Goal: Task Accomplishment & Management: Use online tool/utility

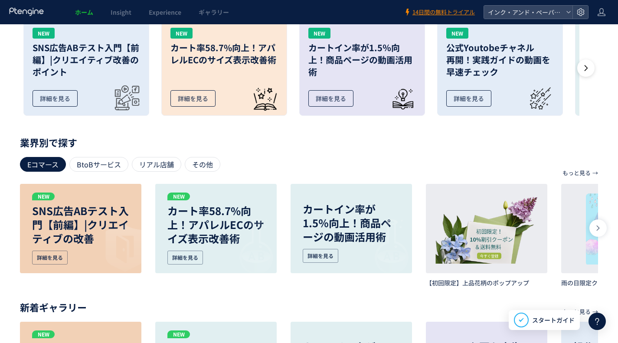
scroll to position [303, 0]
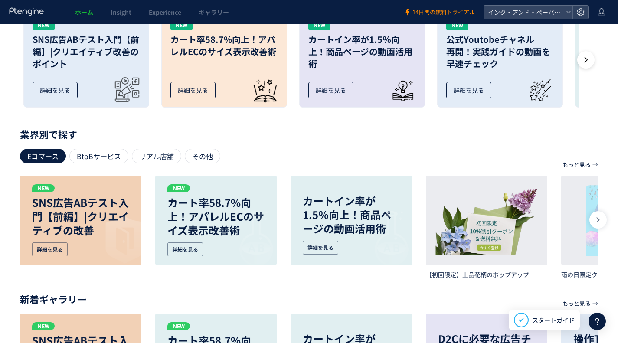
click at [612, 117] on div "ホーム — インク・アンド・ペーパーテスト 現在のプラン： Free アップグレード アクセス状況 （[DATE]） 9 UU 12 PV 9 訪問数 数値レ…" at bounding box center [309, 73] width 618 height 705
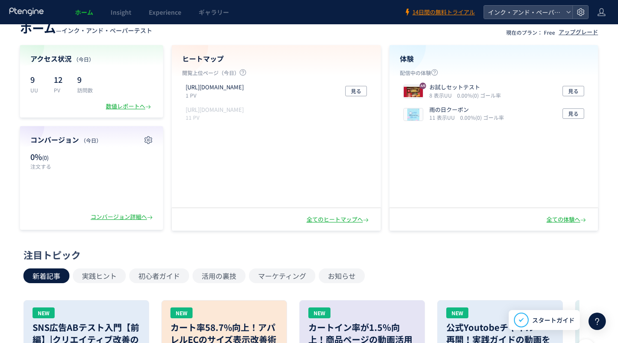
scroll to position [0, 0]
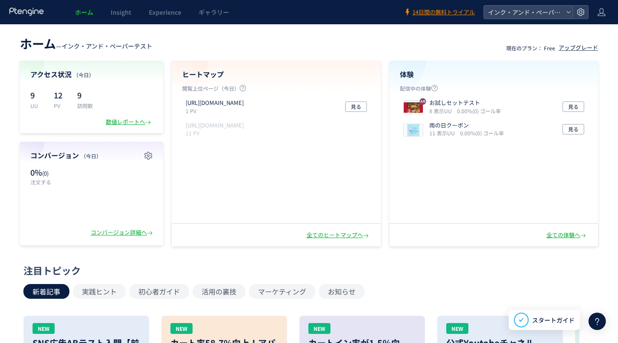
click at [130, 119] on div "数値レポートへ" at bounding box center [129, 122] width 47 height 8
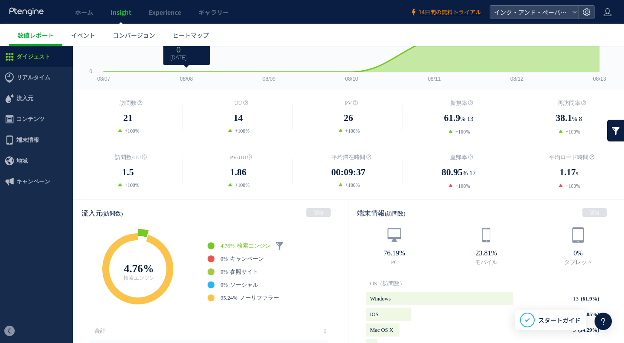
scroll to position [130, 0]
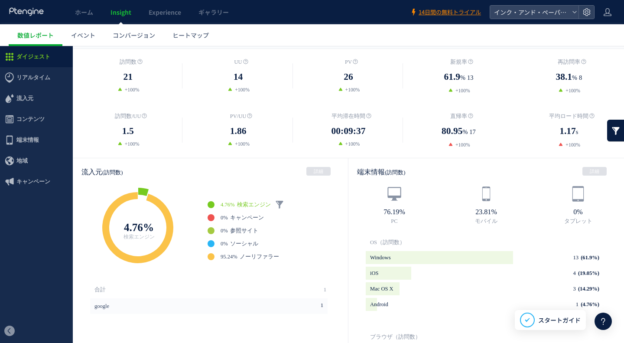
click at [26, 136] on span "端末情報" at bounding box center [27, 140] width 23 height 21
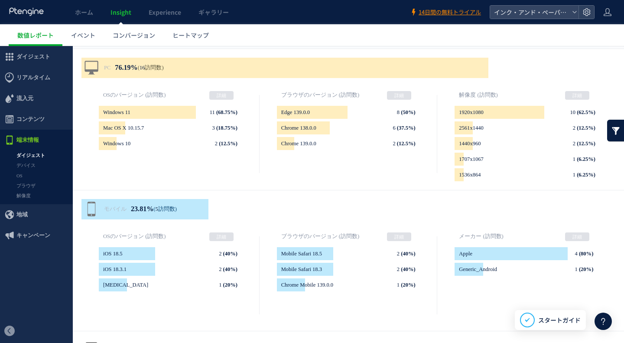
click at [24, 120] on span "コンテンツ" at bounding box center [30, 119] width 28 height 21
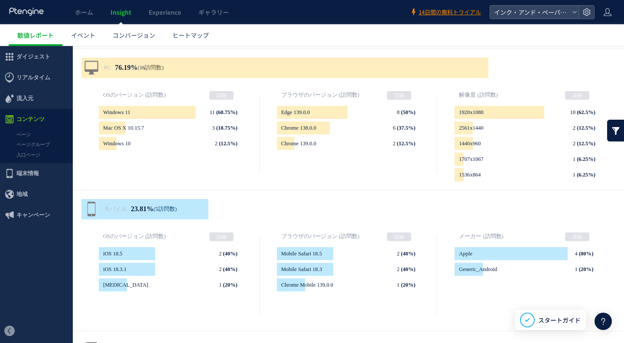
click at [24, 101] on span "流入元" at bounding box center [24, 98] width 17 height 21
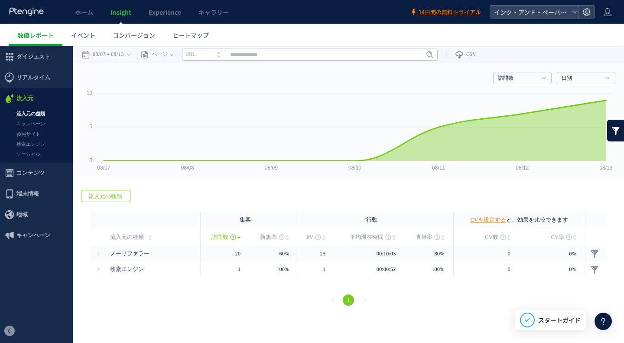
click at [23, 196] on span "端末情報" at bounding box center [27, 193] width 23 height 21
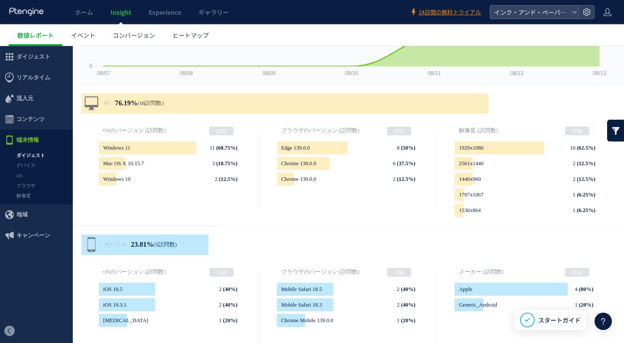
scroll to position [130, 0]
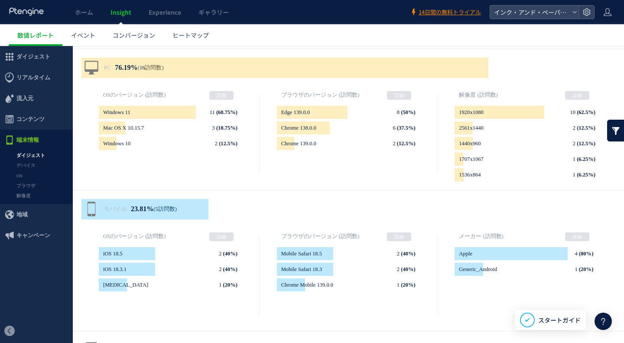
click at [29, 210] on span "地域" at bounding box center [36, 214] width 73 height 21
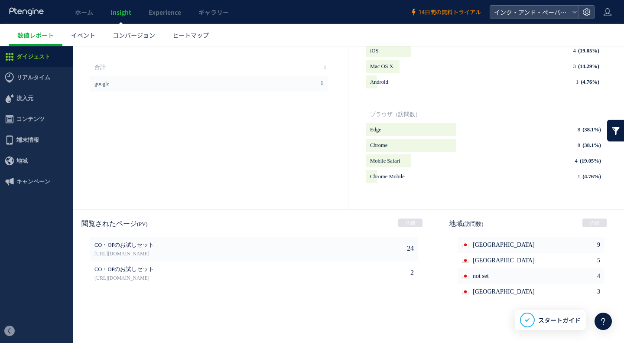
scroll to position [342, 0]
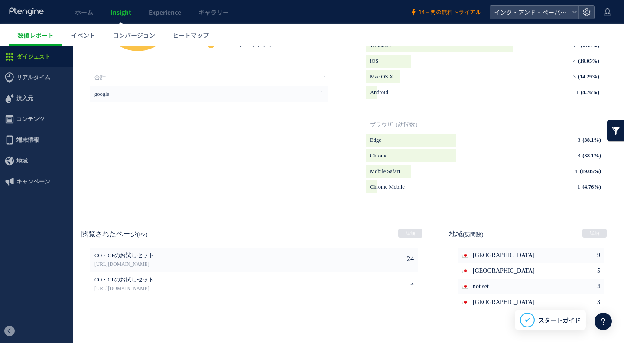
click at [556, 232] on div "地域 (訪問数) 詳細" at bounding box center [532, 233] width 184 height 27
click at [588, 233] on link "詳細" at bounding box center [595, 233] width 24 height 9
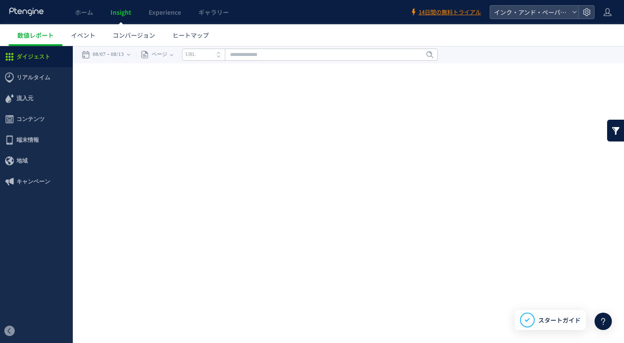
click at [27, 78] on span "リアルタイム" at bounding box center [33, 77] width 34 height 21
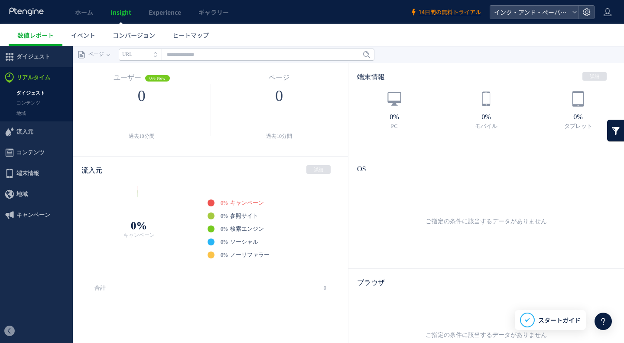
click at [34, 93] on link "ダイジェスト" at bounding box center [36, 93] width 73 height 10
click at [35, 101] on link "コンテンツ" at bounding box center [36, 103] width 73 height 10
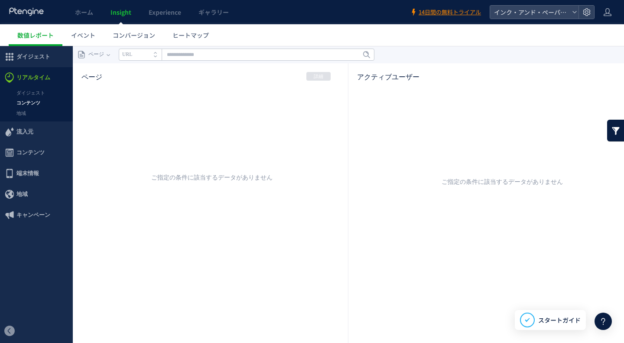
click at [18, 115] on link "地域" at bounding box center [36, 113] width 73 height 10
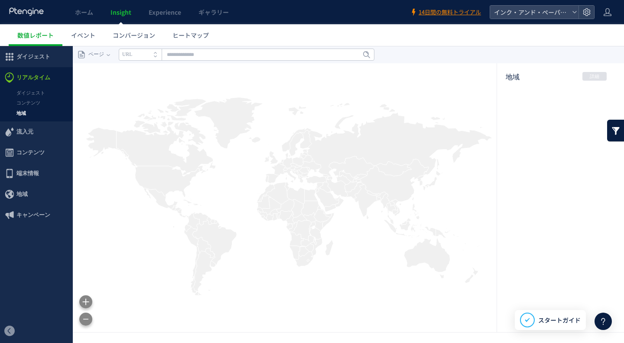
click at [25, 131] on span "流入元" at bounding box center [24, 131] width 17 height 21
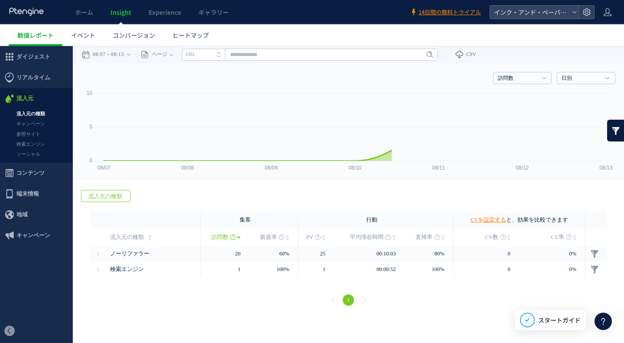
click at [24, 110] on link "流入元の種類" at bounding box center [36, 114] width 73 height 10
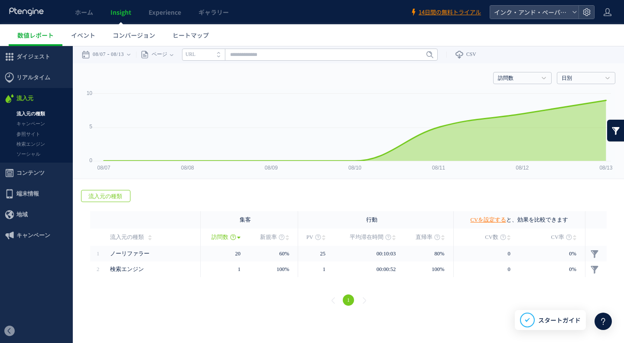
click at [21, 99] on span "流入元" at bounding box center [24, 98] width 17 height 21
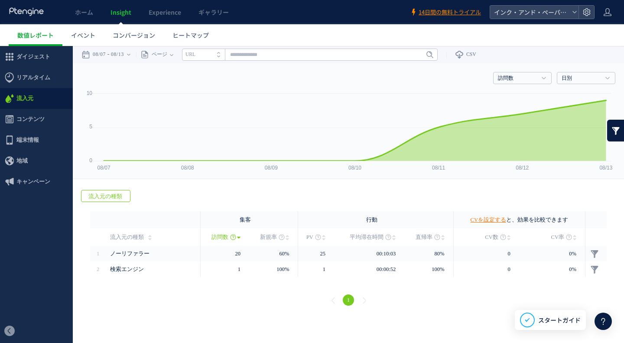
click at [30, 74] on span "リアルタイム" at bounding box center [33, 77] width 34 height 21
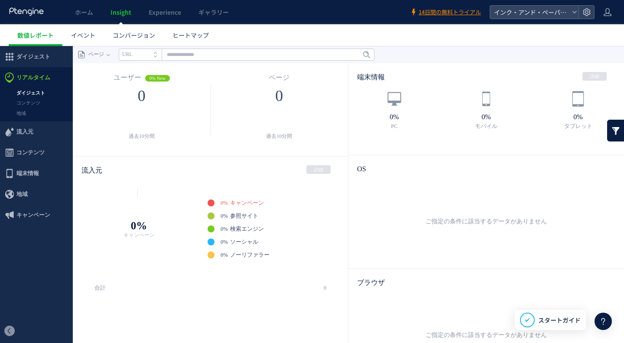
click at [33, 104] on link "コンテンツ" at bounding box center [36, 103] width 73 height 10
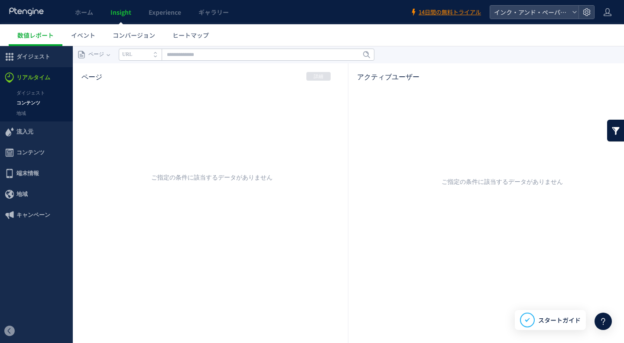
click at [398, 133] on div "ご指定の条件に該当するデータがありません" at bounding box center [486, 242] width 241 height 303
click at [31, 93] on link "ダイジェスト" at bounding box center [36, 93] width 73 height 10
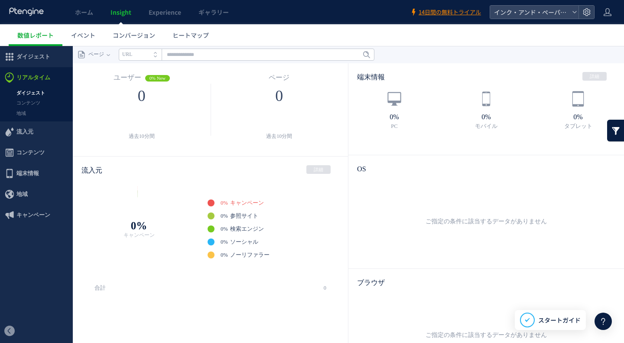
click at [26, 102] on link "コンテンツ" at bounding box center [36, 103] width 73 height 10
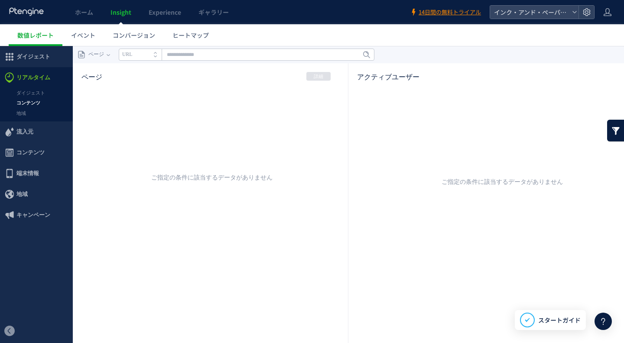
click at [24, 111] on link "地域" at bounding box center [36, 113] width 73 height 10
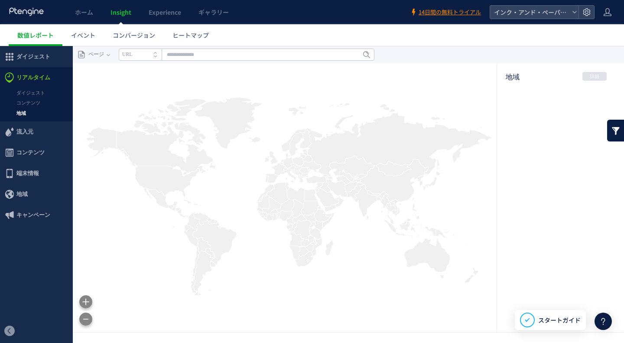
click at [34, 166] on span "端末情報" at bounding box center [27, 173] width 23 height 21
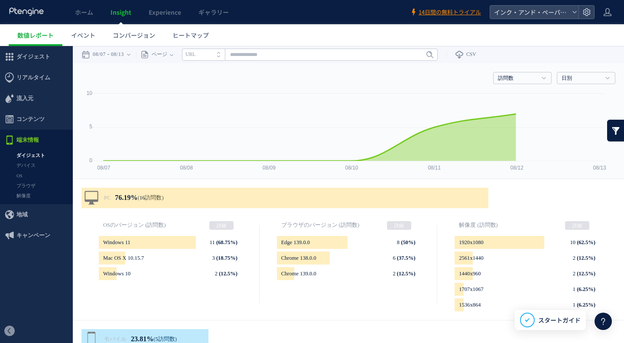
click at [16, 103] on span "流入元" at bounding box center [36, 98] width 73 height 21
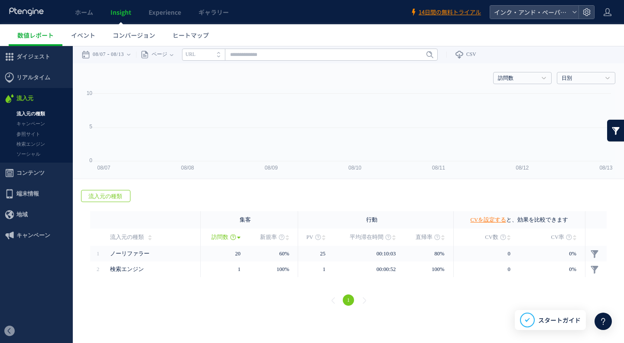
click at [28, 123] on link "キャンペーン" at bounding box center [36, 124] width 73 height 10
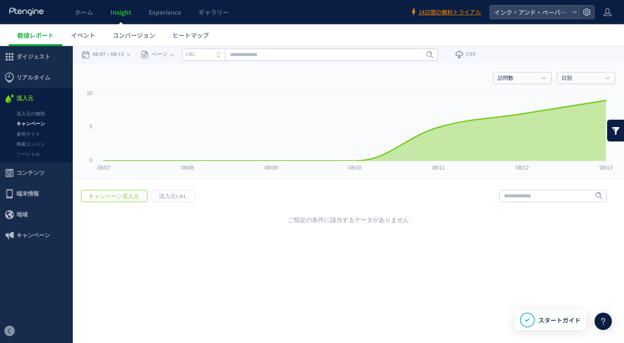
click at [30, 133] on link "参照サイト" at bounding box center [36, 134] width 73 height 10
click at [20, 143] on link "検索エンジン" at bounding box center [36, 144] width 73 height 10
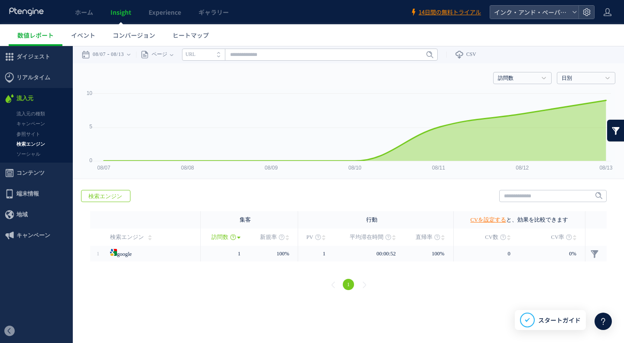
click at [23, 155] on link "ソーシャル" at bounding box center [36, 154] width 73 height 10
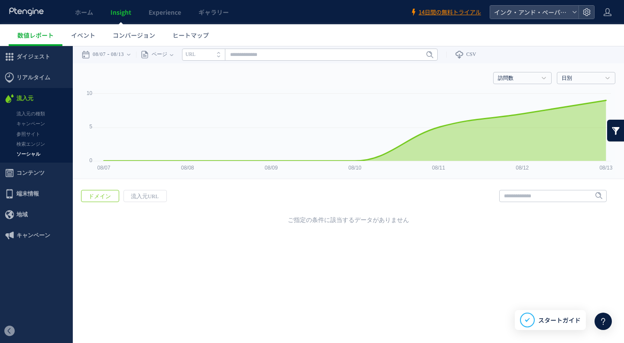
click at [25, 117] on link "流入元の種類" at bounding box center [36, 114] width 73 height 10
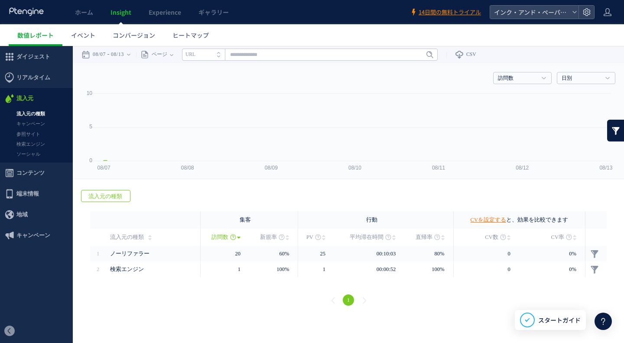
click at [33, 124] on div at bounding box center [312, 171] width 624 height 343
click at [38, 135] on link "参照サイト" at bounding box center [36, 134] width 73 height 10
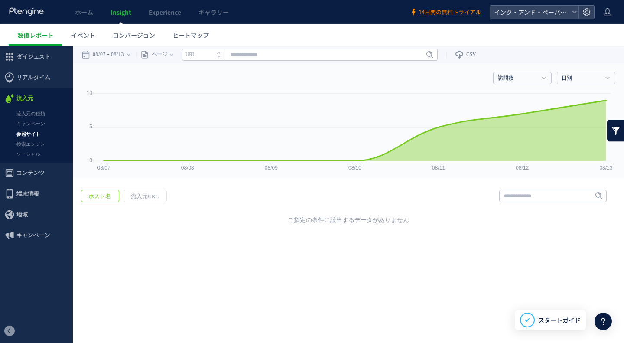
click at [39, 177] on span "コンテンツ" at bounding box center [30, 173] width 28 height 21
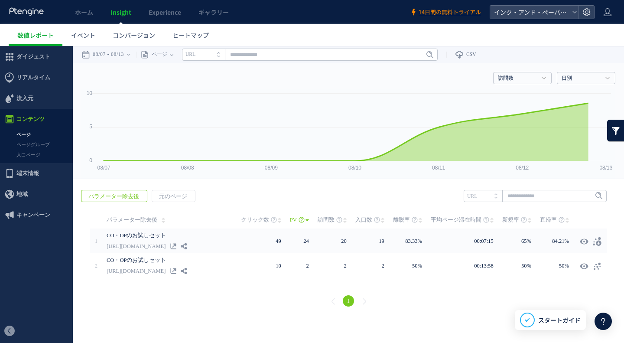
click at [30, 143] on link "ページグループ" at bounding box center [36, 145] width 73 height 10
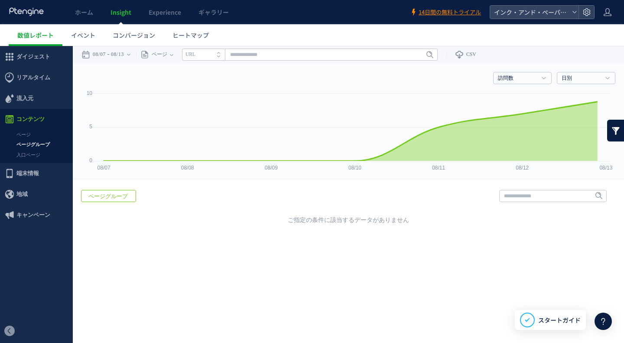
click at [33, 155] on link "入口ページ" at bounding box center [36, 155] width 73 height 10
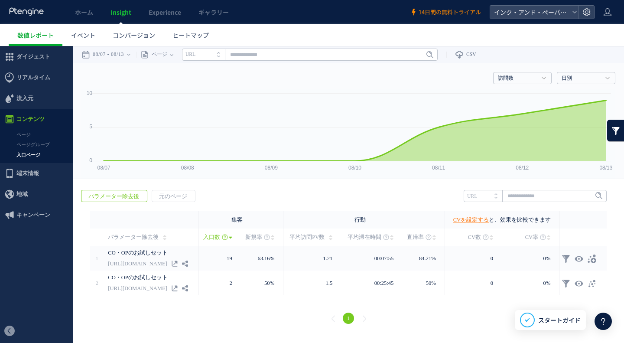
click at [24, 147] on link "ページグループ" at bounding box center [36, 145] width 73 height 10
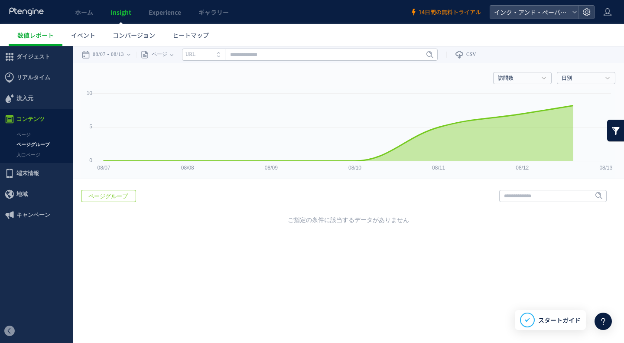
click at [34, 83] on span "リアルタイム" at bounding box center [33, 77] width 34 height 21
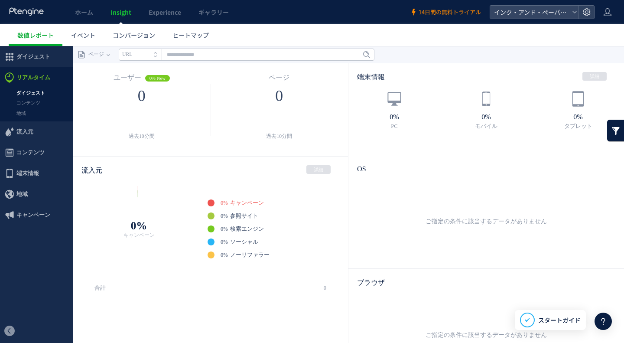
click at [31, 101] on link "コンテンツ" at bounding box center [36, 103] width 73 height 10
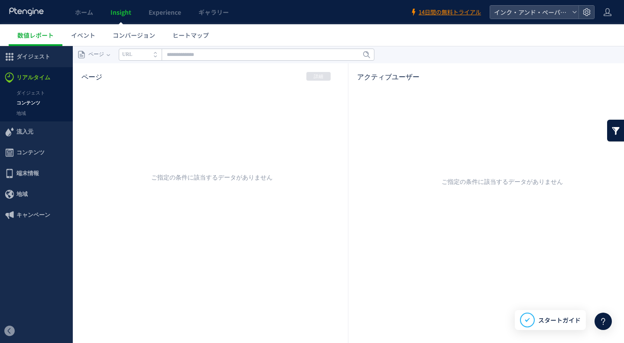
click at [19, 189] on span "地域" at bounding box center [21, 194] width 11 height 21
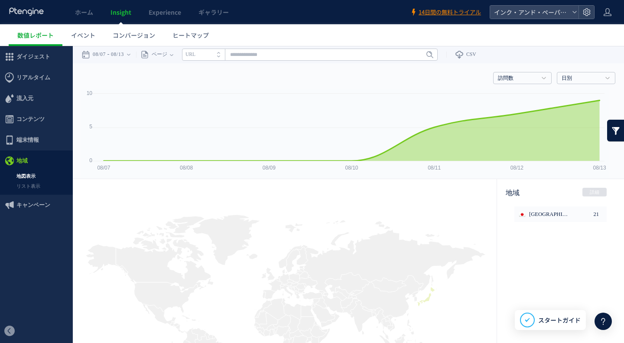
click at [19, 143] on span "端末情報" at bounding box center [27, 140] width 23 height 21
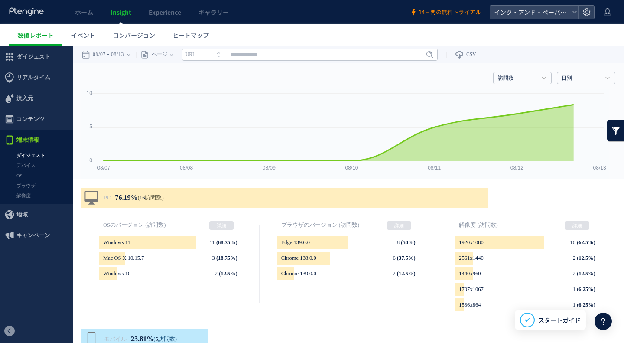
click at [24, 193] on link "解像度" at bounding box center [36, 196] width 73 height 10
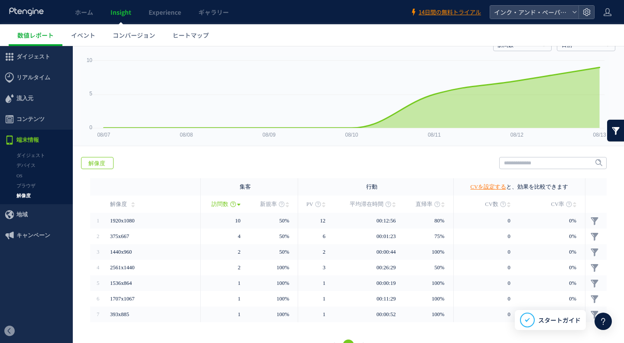
scroll to position [43, 0]
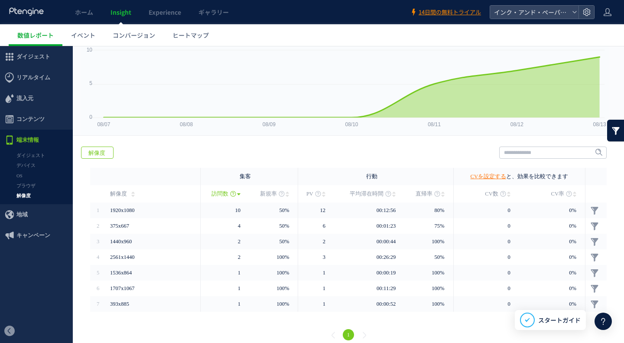
click at [33, 190] on link "ブラウザ" at bounding box center [36, 186] width 73 height 10
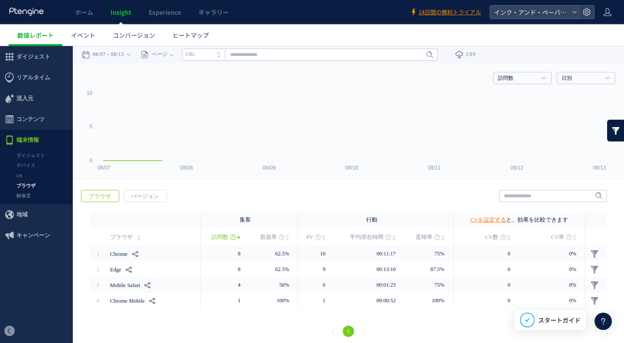
click at [29, 235] on span "キャンペーン" at bounding box center [33, 235] width 34 height 21
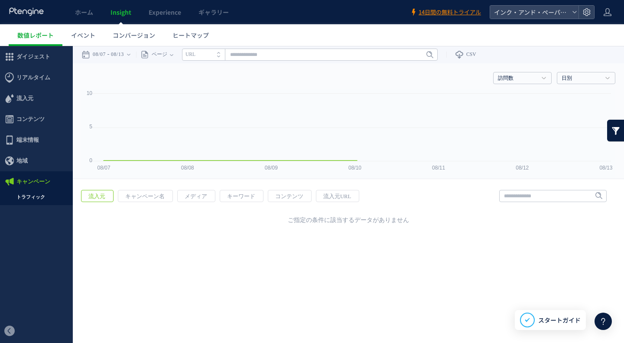
click at [28, 196] on link "トラフィック" at bounding box center [36, 197] width 73 height 10
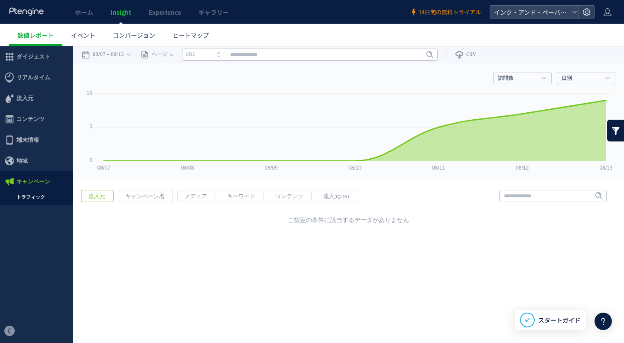
click at [23, 164] on span "地域" at bounding box center [21, 160] width 11 height 21
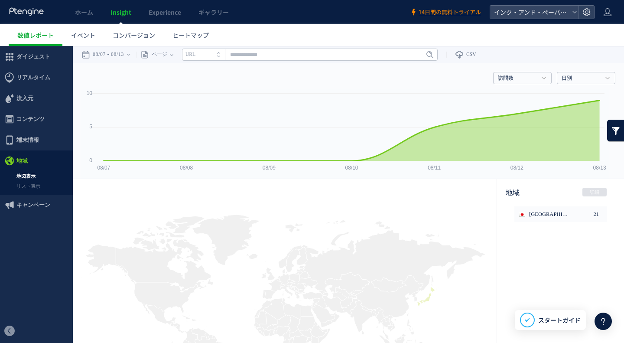
click at [24, 140] on span "端末情報" at bounding box center [27, 140] width 23 height 21
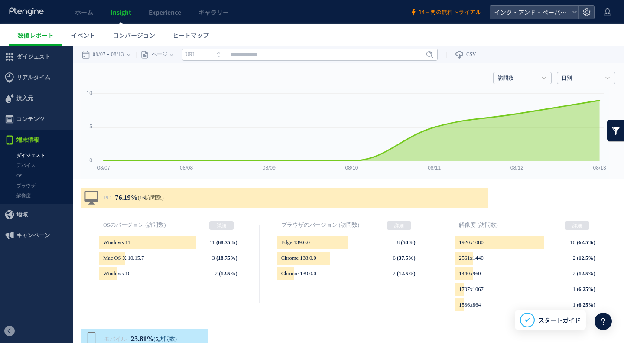
click at [14, 124] on icon at bounding box center [9, 119] width 10 height 10
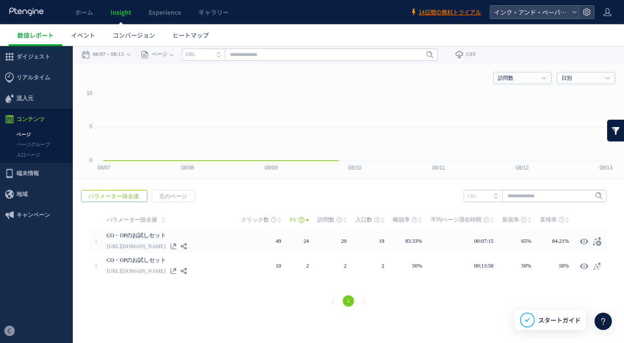
click at [20, 155] on link "入口ページ" at bounding box center [36, 155] width 73 height 10
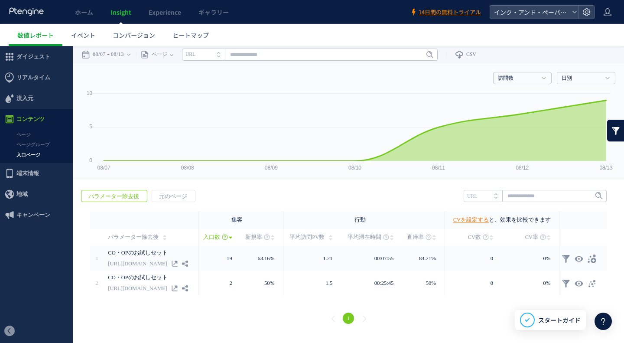
click at [23, 145] on link "ページグループ" at bounding box center [36, 145] width 73 height 10
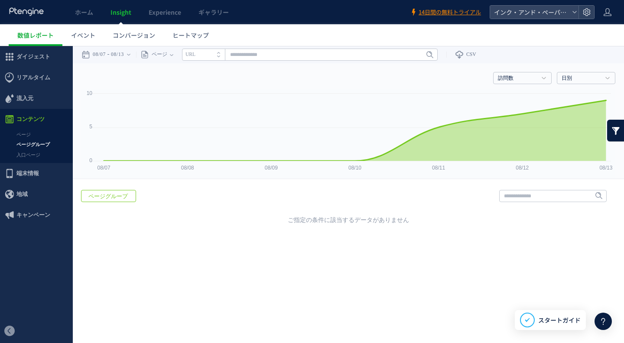
click at [20, 134] on link "ページ" at bounding box center [36, 135] width 73 height 10
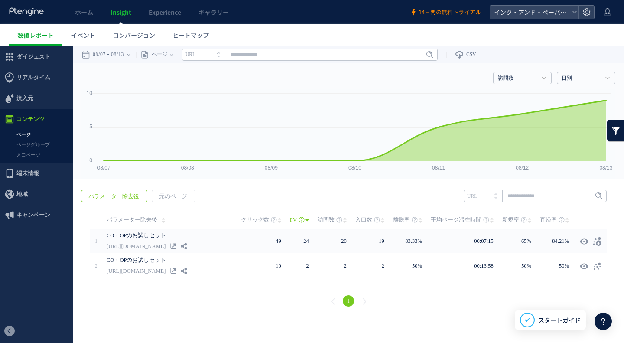
click at [25, 102] on span "流入元" at bounding box center [24, 98] width 17 height 21
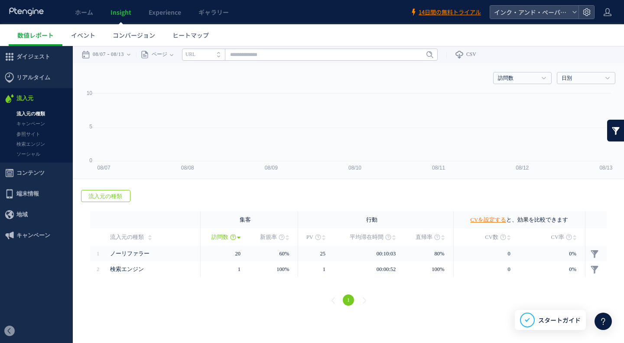
click at [28, 113] on div at bounding box center [312, 171] width 624 height 343
click at [29, 122] on link "キャンペーン" at bounding box center [36, 124] width 73 height 10
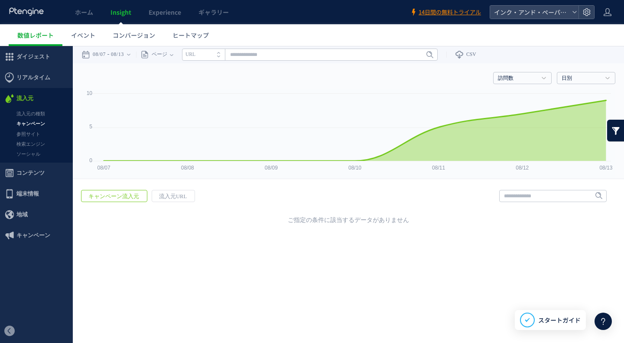
click at [30, 134] on link "参照サイト" at bounding box center [36, 134] width 73 height 10
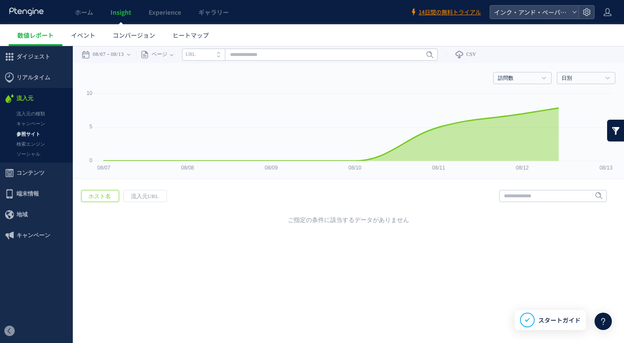
click at [34, 142] on link "検索エンジン" at bounding box center [36, 144] width 73 height 10
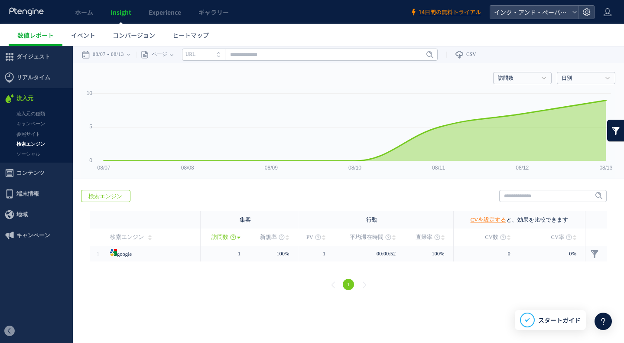
click at [34, 158] on link "ソーシャル" at bounding box center [36, 154] width 73 height 10
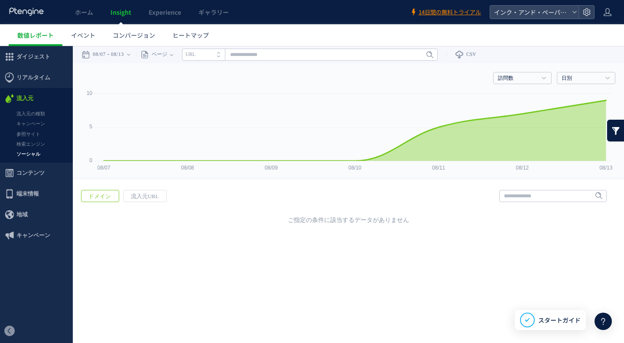
click at [29, 79] on span "リアルタイム" at bounding box center [33, 77] width 34 height 21
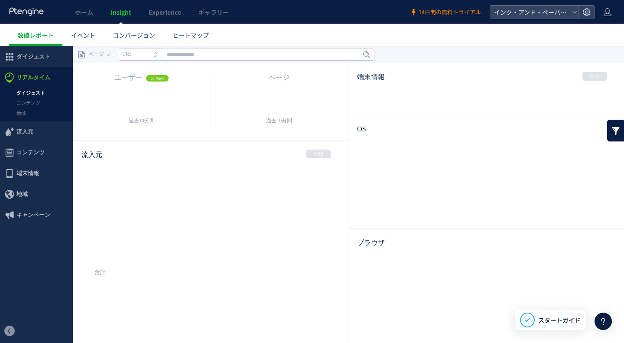
click at [32, 58] on div at bounding box center [312, 171] width 624 height 343
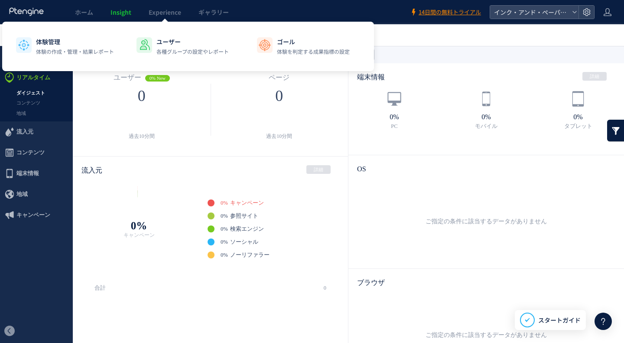
click at [163, 16] on span "Experience" at bounding box center [165, 12] width 33 height 9
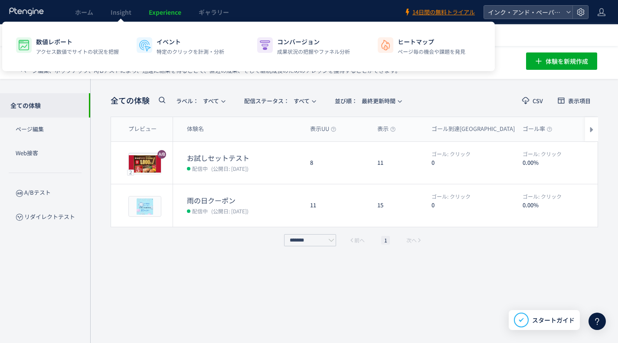
click at [168, 17] on link "Experience" at bounding box center [165, 12] width 50 height 24
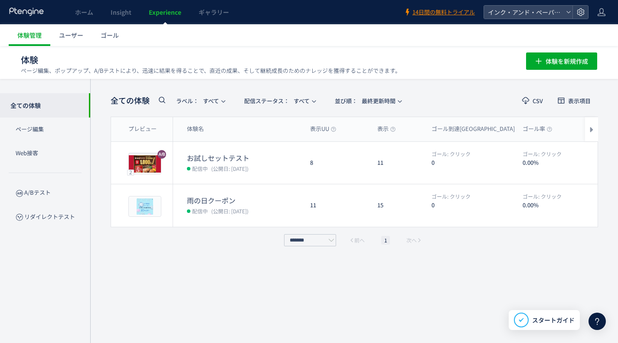
click at [277, 295] on div "全ての体験 ラベル： すべて 配信ステータス​： すべて 並び順： 最終更新時間 CSV 表示項目 プレビュー 体験名 表示UU 表示 ゴール到達UU ゴール…" at bounding box center [354, 211] width 487 height 238
click at [205, 16] on span "ギャラリー" at bounding box center [214, 12] width 30 height 9
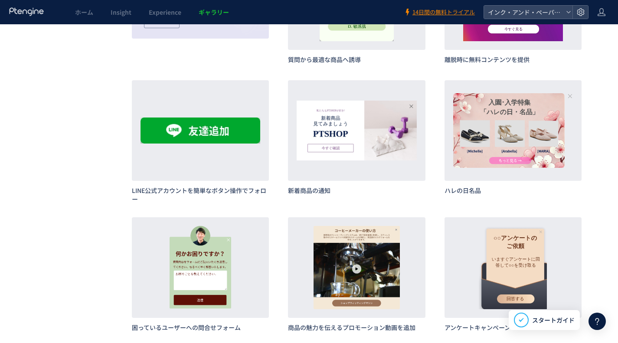
scroll to position [520, 0]
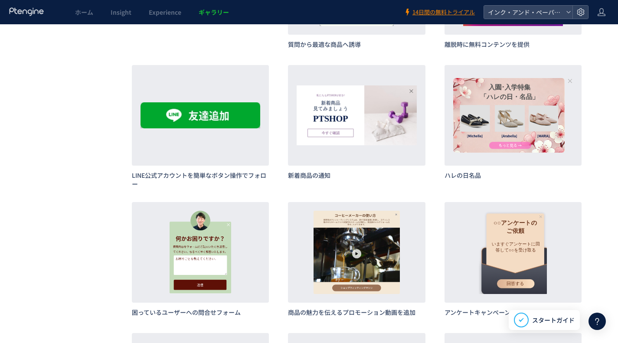
click at [0, 0] on span "作成" at bounding box center [0, 0] width 0 height 0
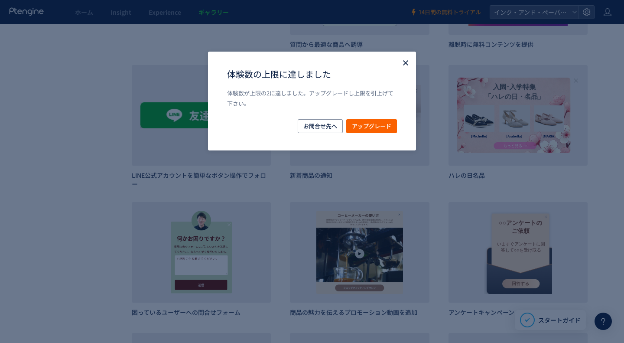
click at [405, 61] on use "Close" at bounding box center [405, 62] width 5 height 5
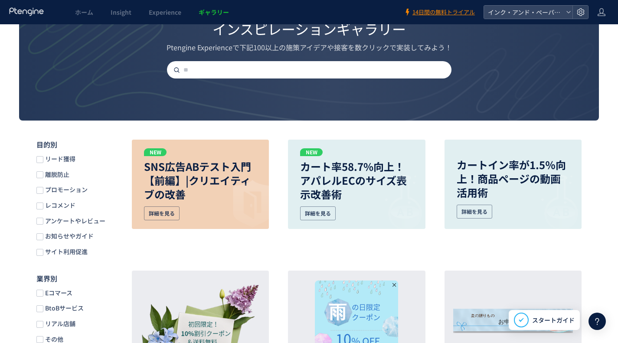
scroll to position [43, 0]
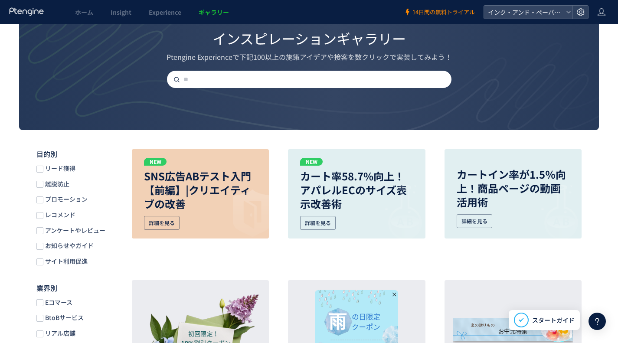
click at [310, 216] on div "詳細を見る" at bounding box center [318, 223] width 36 height 14
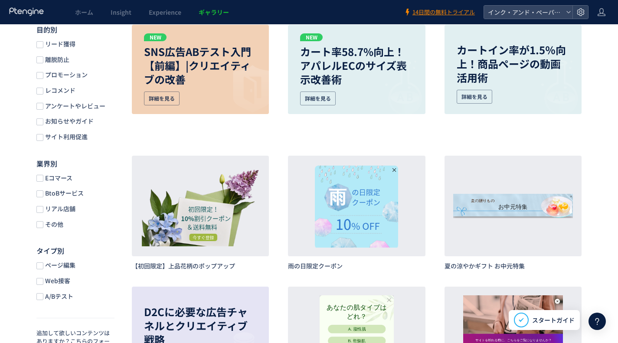
scroll to position [217, 0]
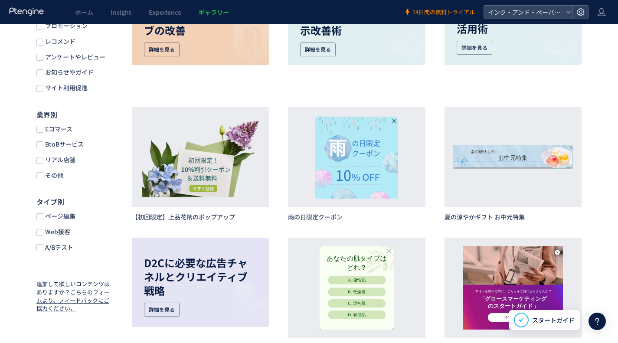
click at [65, 251] on span "A/Bテスト" at bounding box center [58, 247] width 30 height 8
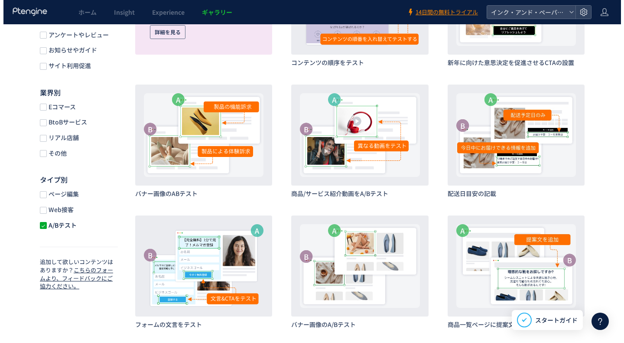
scroll to position [456, 0]
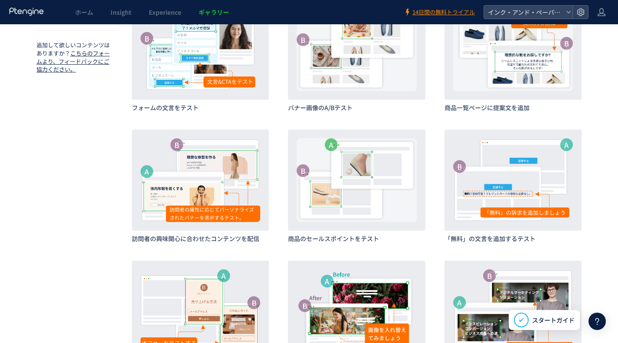
click at [376, 219] on div "詳細 作成" at bounding box center [356, 180] width 137 height 101
click at [361, 166] on p "詳細" at bounding box center [362, 169] width 12 height 16
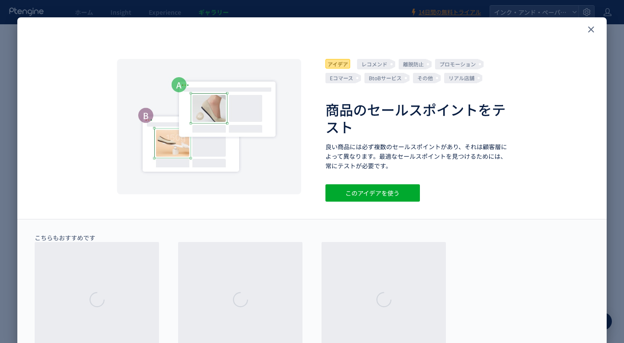
click at [589, 29] on icon "close" at bounding box center [591, 29] width 10 height 10
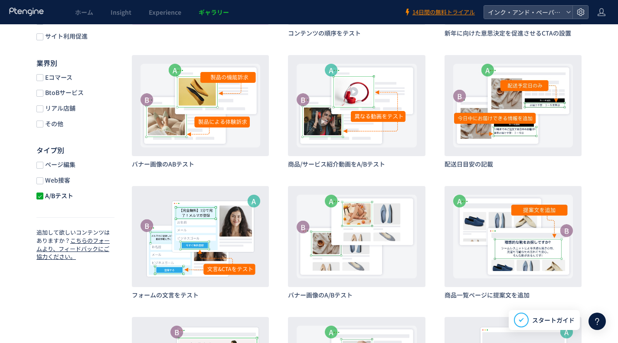
scroll to position [196, 0]
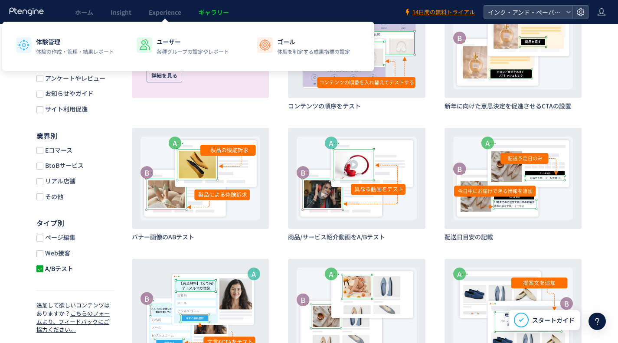
click at [166, 13] on span "Experience" at bounding box center [165, 12] width 33 height 9
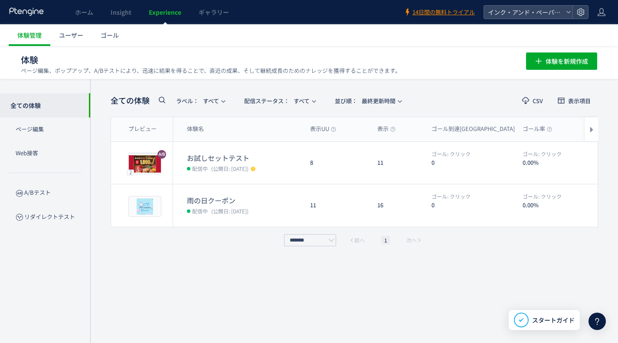
click at [26, 152] on p "Web接客" at bounding box center [45, 153] width 90 height 24
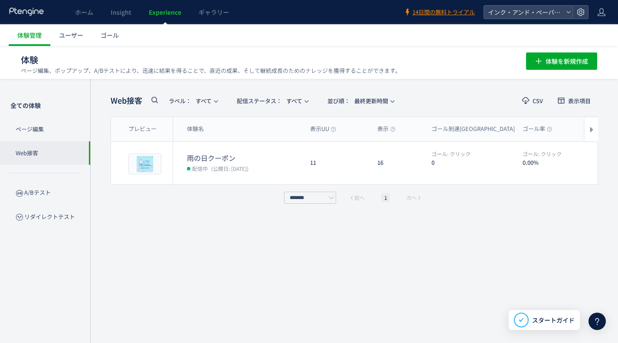
click at [27, 134] on p "ページ編集" at bounding box center [45, 129] width 90 height 24
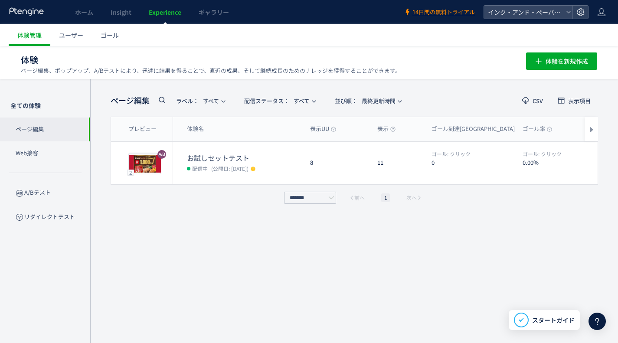
click at [30, 149] on p "Web接客" at bounding box center [45, 153] width 90 height 24
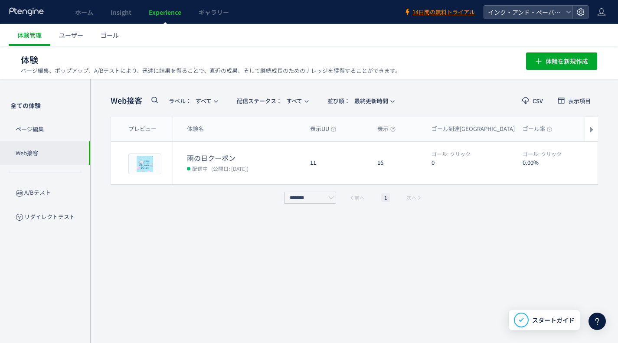
click at [209, 246] on div "Web接客 ラベル： すべて 配信ステータス​： すべて 並び順： 最終更新時間 CSV 表示項目 プレビュー 体験名 表示UU 表示 ゴール到達UU ゴール…" at bounding box center [354, 211] width 487 height 238
click at [551, 67] on span "体験を新規作成" at bounding box center [566, 60] width 42 height 17
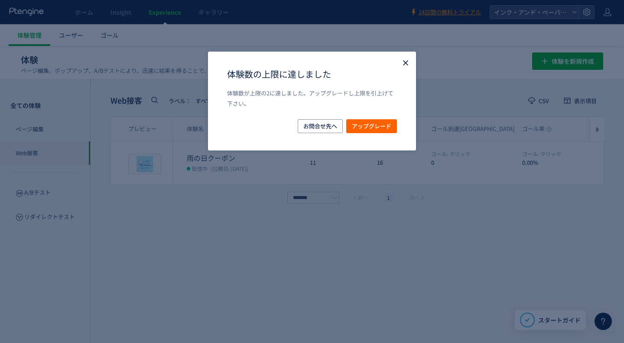
click at [401, 63] on icon "Close" at bounding box center [405, 63] width 9 height 9
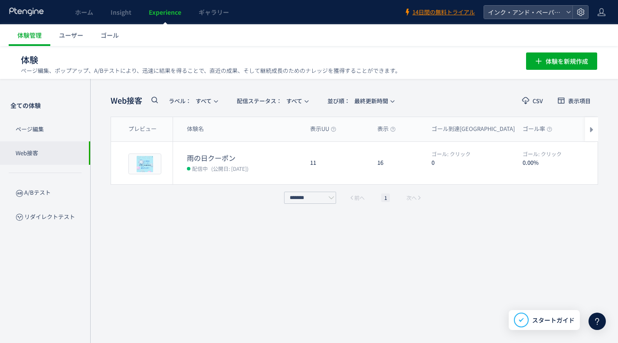
click at [195, 241] on div "Web接客 ラベル： すべて 配信ステータス​： すべて 並び順： 最終更新時間 CSV 表示項目 プレビュー 体験名 表示UU 表示 ゴール到達UU ゴール…" at bounding box center [354, 211] width 487 height 238
click at [26, 130] on p "ページ編集" at bounding box center [45, 129] width 90 height 24
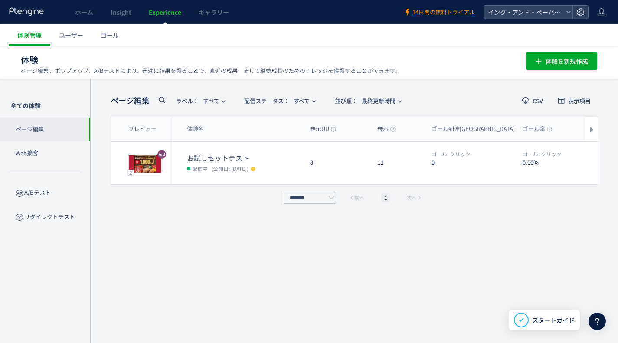
click at [55, 196] on p "A/Bテスト" at bounding box center [45, 193] width 90 height 24
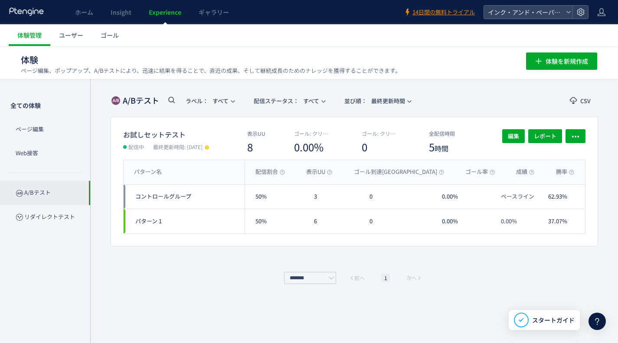
click at [110, 261] on div "A/Bテスト ラベル： すべて 配信ステータス​： すべて 並び順： 最終更新時間 CSV お試しセットテスト 配信中 最終更新時間: [DATE] 表示UU…" at bounding box center [354, 211] width 528 height 264
click at [48, 219] on p "リダイレクトテスト" at bounding box center [45, 217] width 90 height 24
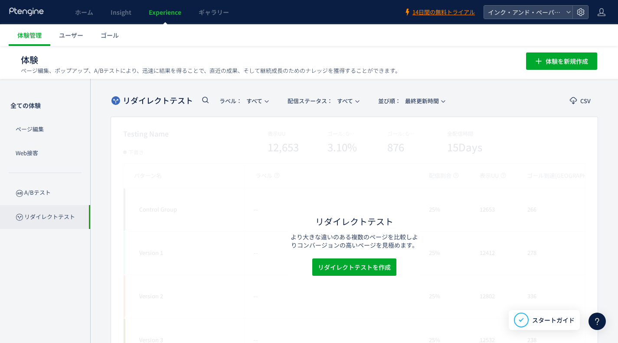
click at [36, 192] on p "A/Bテスト" at bounding box center [45, 193] width 90 height 24
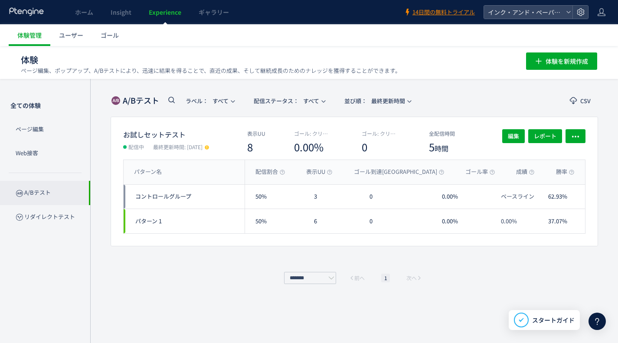
click at [107, 20] on link "Insight" at bounding box center [121, 12] width 38 height 24
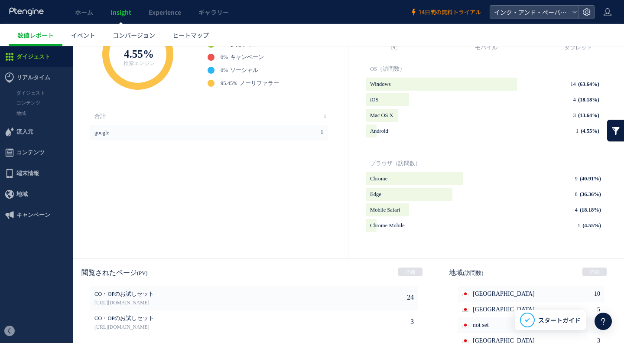
scroll to position [429, 0]
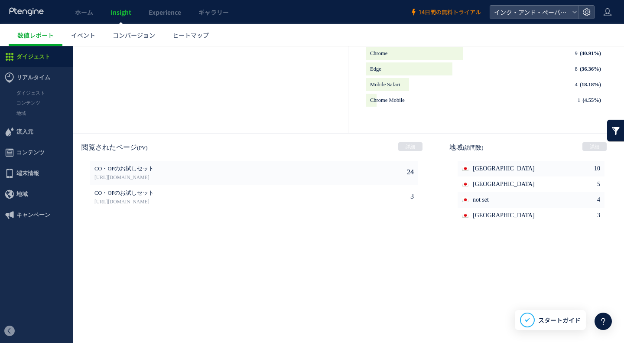
click at [345, 234] on div "24 CO・OPのお試しセット [URL][DOMAIN_NAME] 3 CO・OPのお試しセット [URL][DOMAIN_NAME]" at bounding box center [257, 247] width 335 height 173
click at [157, 202] on link "[URL][DOMAIN_NAME]" at bounding box center [215, 202] width 241 height 8
click at [121, 265] on div "24 CO・OPのお試しセット [URL][DOMAIN_NAME] 3 CO・OPのお試しセット [URL][DOMAIN_NAME]" at bounding box center [257, 247] width 335 height 173
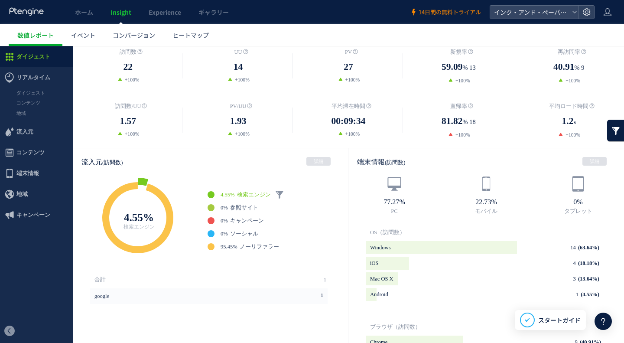
scroll to position [125, 0]
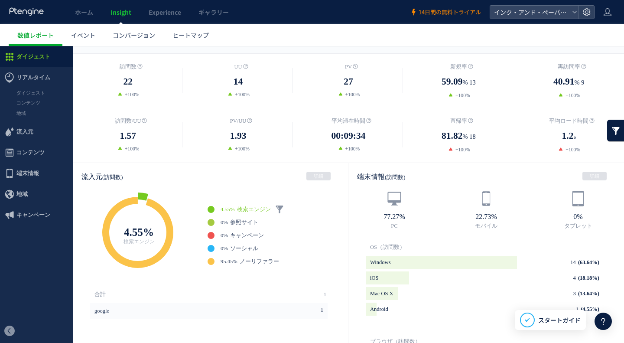
click at [147, 195] on icon at bounding box center [143, 196] width 10 height 8
click at [223, 247] on span "0%" at bounding box center [224, 248] width 7 height 7
click at [214, 235] on li "0% キャンペーン" at bounding box center [278, 235] width 140 height 7
click at [208, 235] on li "0% キャンペーン" at bounding box center [278, 235] width 140 height 7
click at [227, 234] on span "0%" at bounding box center [224, 235] width 7 height 7
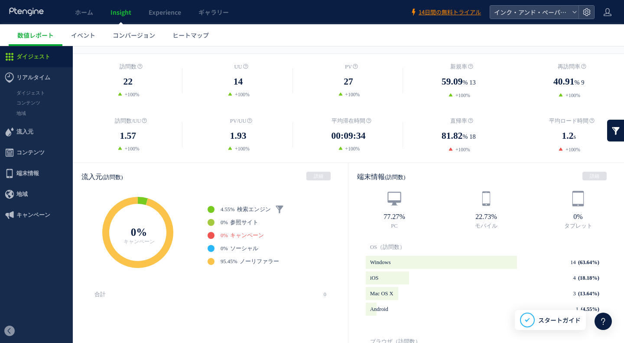
click at [230, 221] on link "0% 参照サイト" at bounding box center [240, 222] width 38 height 7
click at [231, 208] on span "4.55%" at bounding box center [228, 209] width 14 height 7
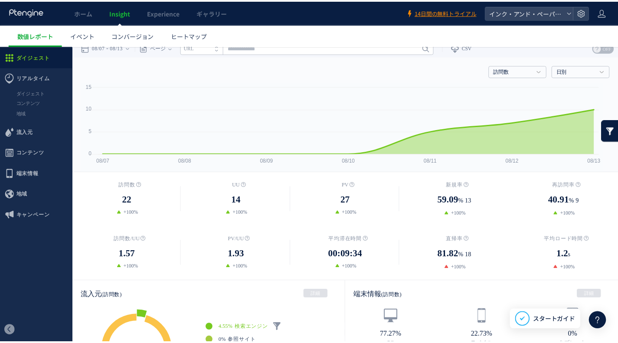
scroll to position [0, 0]
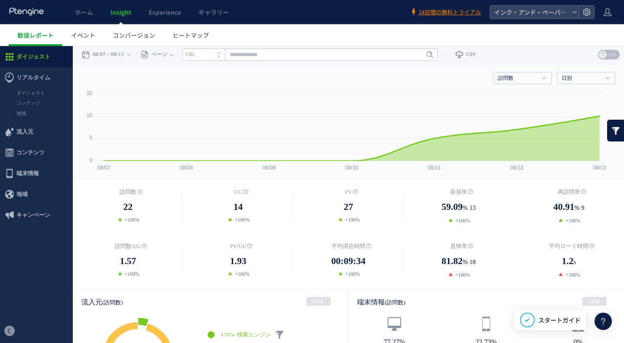
click at [193, 31] on span "ヒートマップ" at bounding box center [191, 35] width 36 height 9
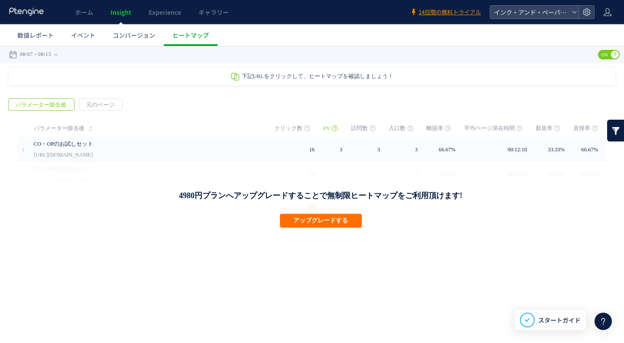
click at [93, 150] on link "[URL][DOMAIN_NAME]" at bounding box center [63, 155] width 59 height 10
click at [43, 10] on icon at bounding box center [27, 11] width 36 height 9
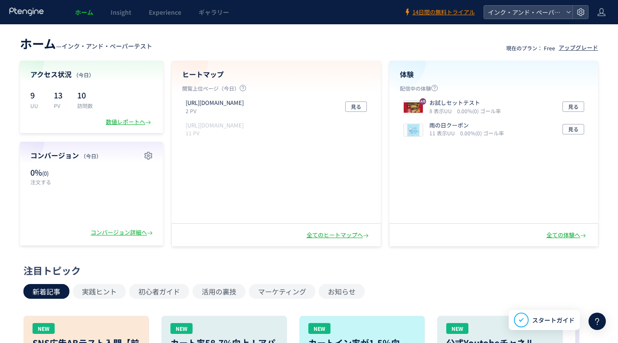
click at [26, 12] on icon at bounding box center [27, 11] width 36 height 9
click at [120, 13] on span "Insight" at bounding box center [121, 12] width 21 height 9
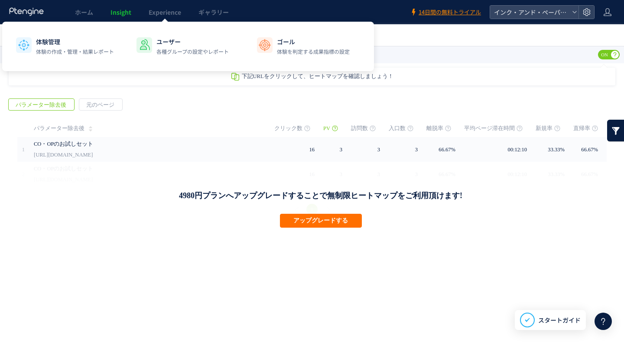
click at [175, 15] on span "Experience" at bounding box center [165, 12] width 33 height 9
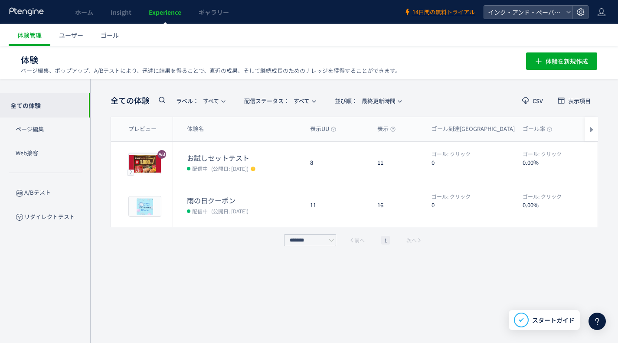
click at [38, 135] on p "ページ編集" at bounding box center [45, 129] width 90 height 24
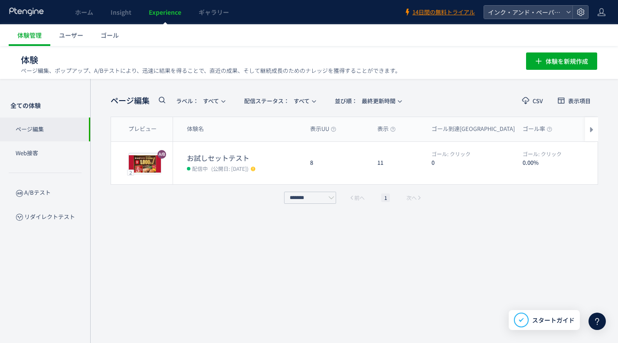
click at [41, 153] on p "Web接客" at bounding box center [45, 153] width 90 height 24
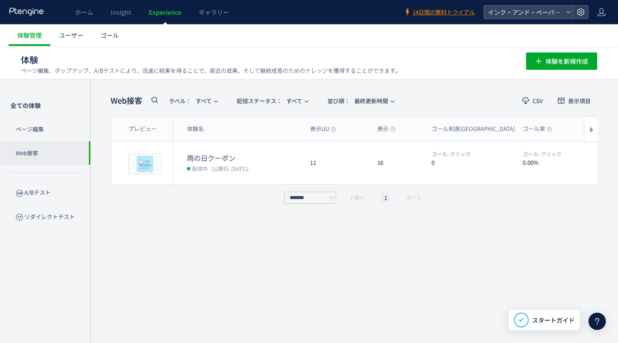
click at [27, 134] on p "ページ編集" at bounding box center [45, 129] width 90 height 24
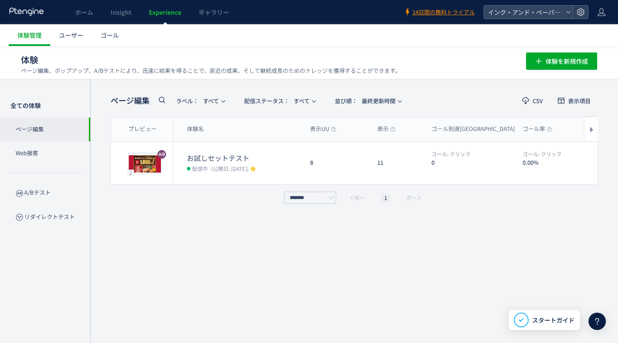
click at [522, 162] on span "編集" at bounding box center [518, 163] width 11 height 14
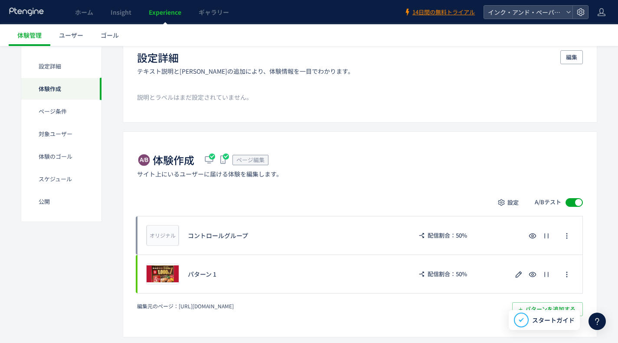
scroll to position [130, 0]
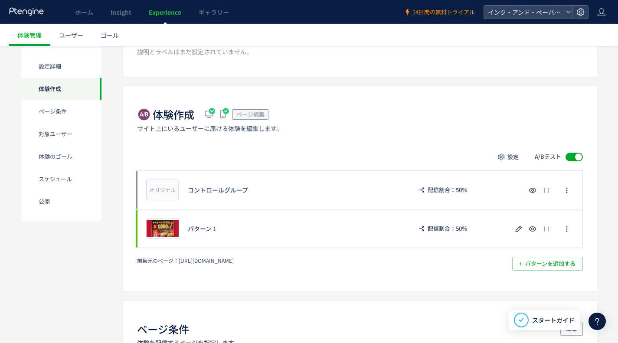
click at [193, 235] on div "プレビュー パターン 1 配信割合：50%" at bounding box center [360, 228] width 446 height 39
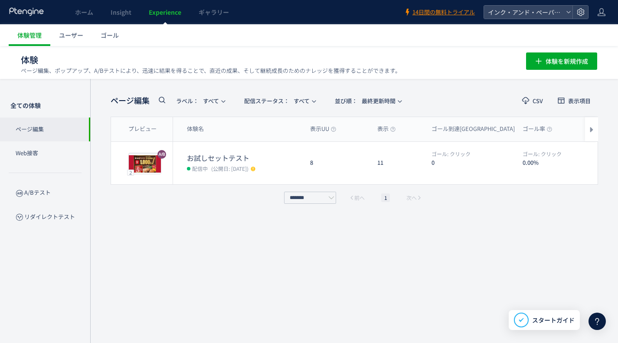
click at [519, 163] on span "編集" at bounding box center [518, 163] width 11 height 14
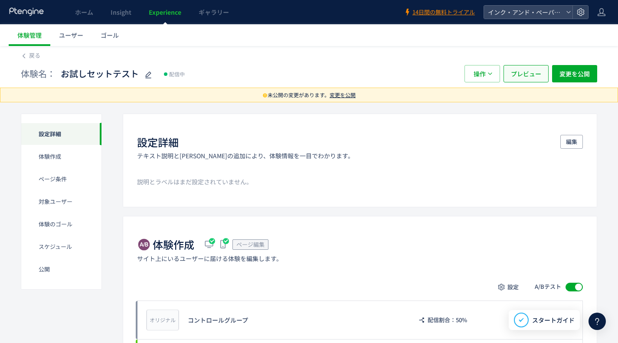
click at [515, 77] on span "プレビュー" at bounding box center [526, 73] width 30 height 17
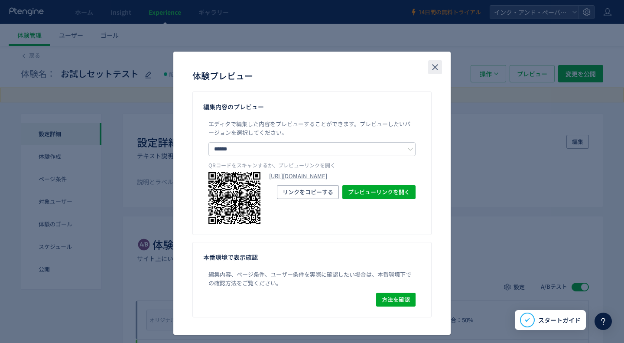
click at [434, 69] on use "close" at bounding box center [435, 67] width 6 height 6
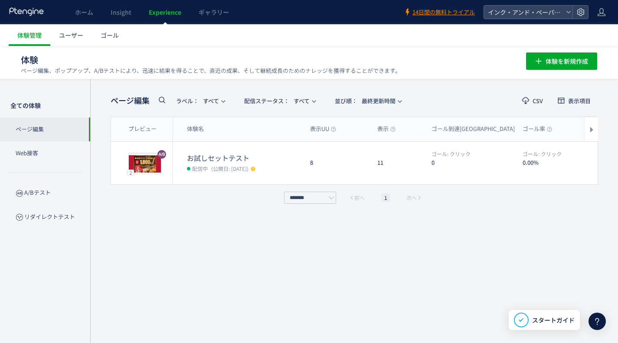
click at [557, 164] on span "レポート" at bounding box center [550, 163] width 23 height 14
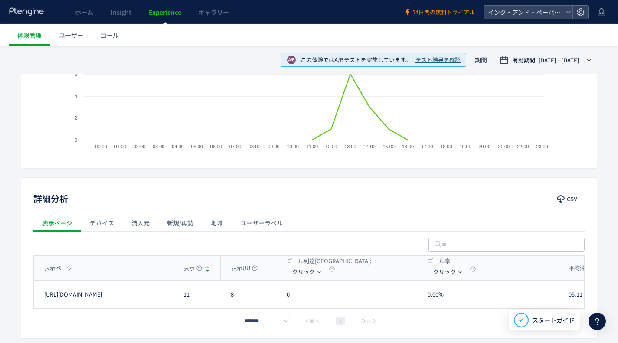
scroll to position [213, 0]
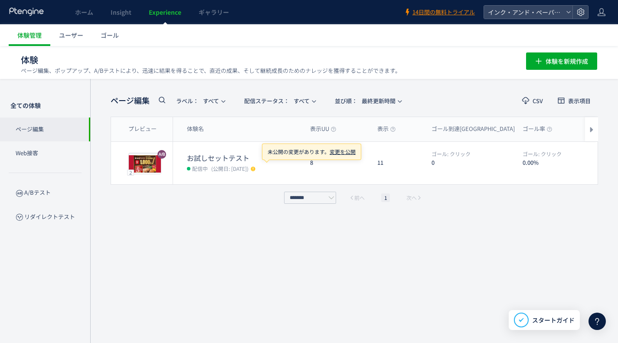
click at [520, 164] on span "編集" at bounding box center [518, 163] width 11 height 14
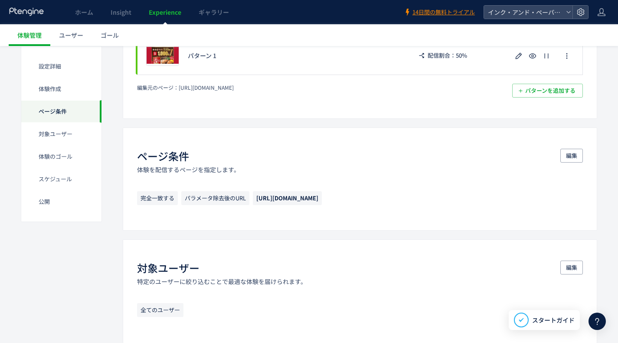
scroll to position [130, 0]
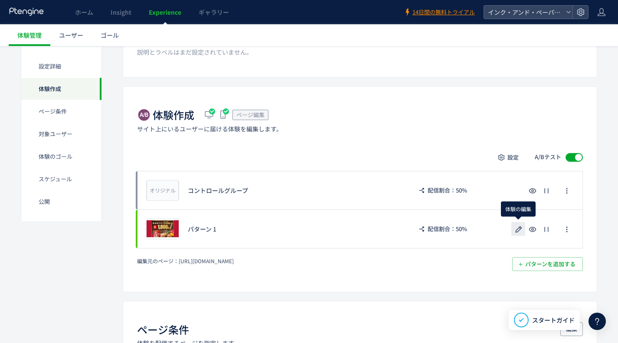
click at [518, 229] on icon "button" at bounding box center [518, 229] width 10 height 10
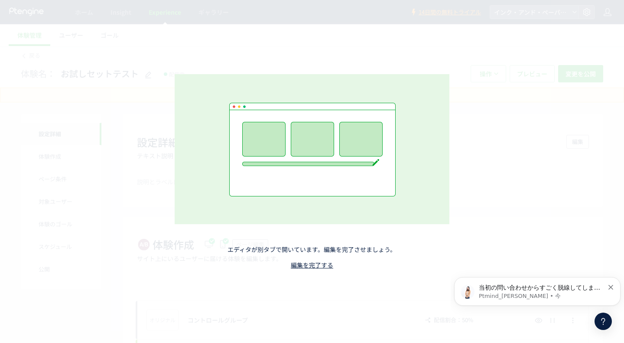
click at [522, 290] on p "当初の問い合わせからすごく脱線してしまって大変恐縮ですが PtengineというよりもABテストにおいて このポイントが非常に重要なため、ぜひ読みものにはなり…" at bounding box center [541, 288] width 125 height 9
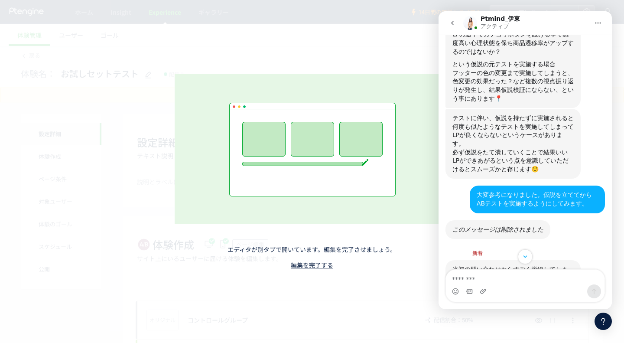
scroll to position [563, 0]
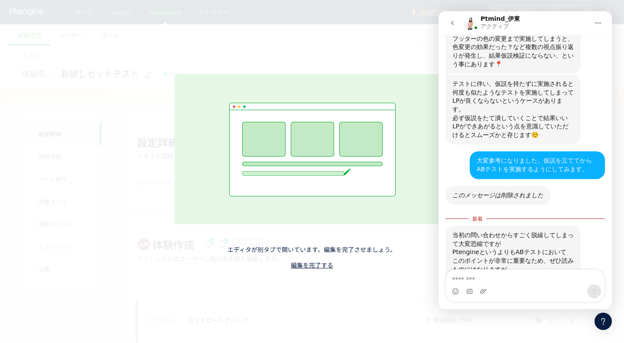
click at [108, 183] on div "エディタが別タブで開いています。編集を完了させましょう。 編集を完了する" at bounding box center [312, 171] width 624 height 343
click at [450, 23] on icon "go back" at bounding box center [452, 23] width 7 height 7
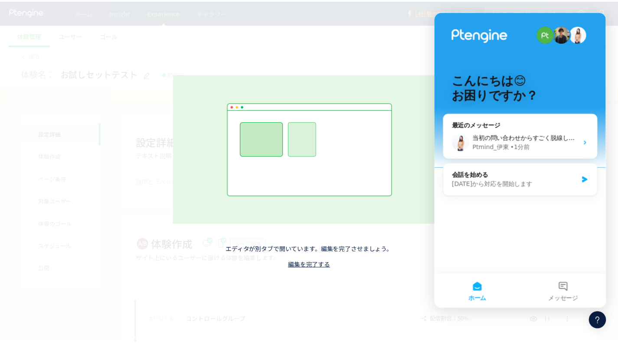
scroll to position [0, 0]
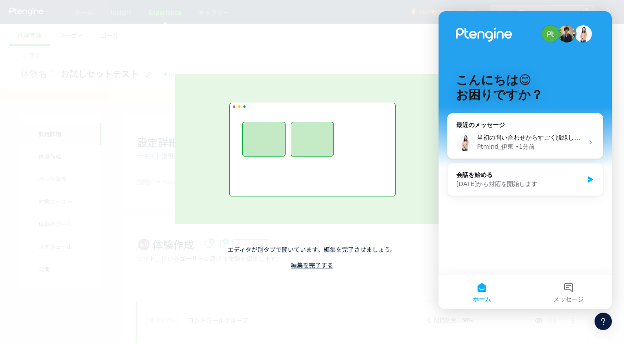
click at [375, 59] on div "エディタが別タブで開いています。編集を完了させましょう。 編集を完了する" at bounding box center [312, 172] width 381 height 282
click at [556, 328] on div "エディタが別タブで開いています。編集を完了させましょう。 編集を完了する" at bounding box center [312, 171] width 624 height 343
click at [299, 265] on link "編集を完了する" at bounding box center [312, 265] width 42 height 9
click at [294, 269] on div "エディタが別タブで開いています。編集を完了させましょう。 編集を完了する" at bounding box center [312, 172] width 381 height 282
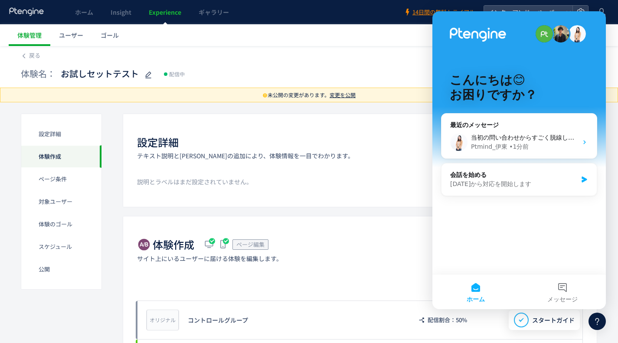
scroll to position [173, 0]
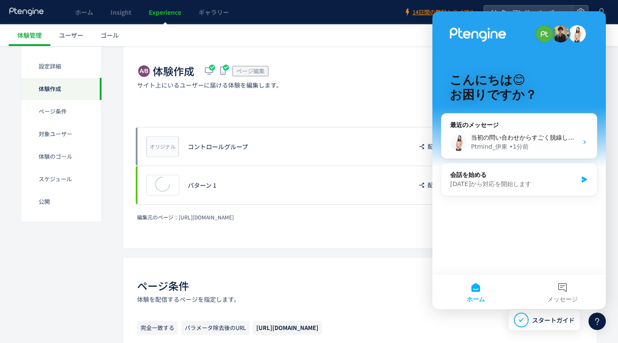
click at [598, 319] on use at bounding box center [597, 321] width 4 height 7
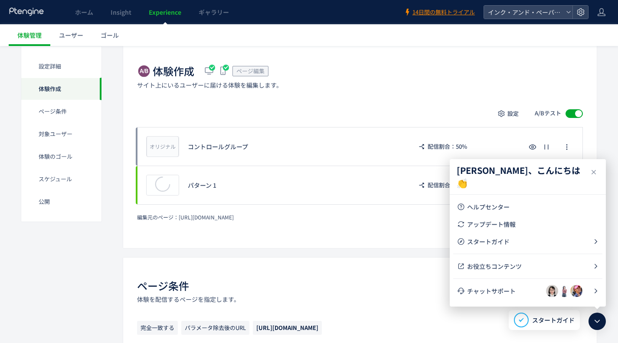
scroll to position [0, 0]
click at [492, 268] on span "お役立ちコンテンツ" at bounding box center [530, 266] width 126 height 9
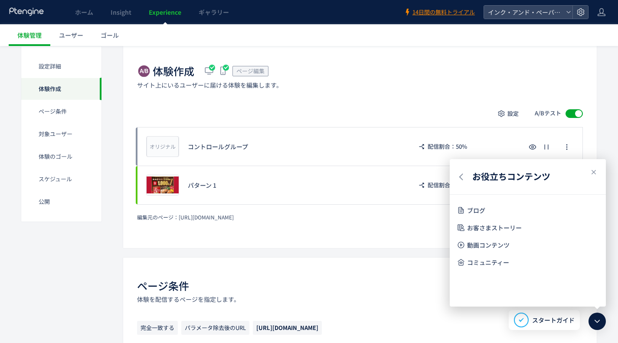
click at [590, 171] on icon at bounding box center [593, 172] width 10 height 10
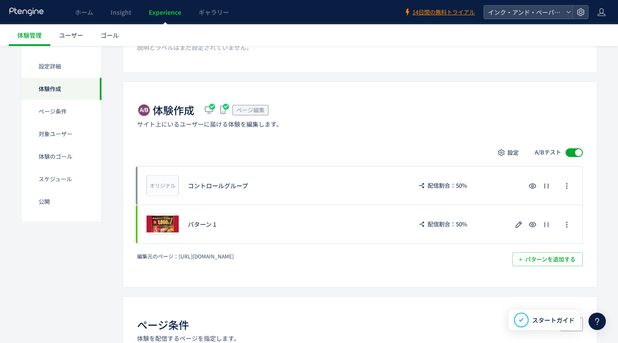
scroll to position [130, 0]
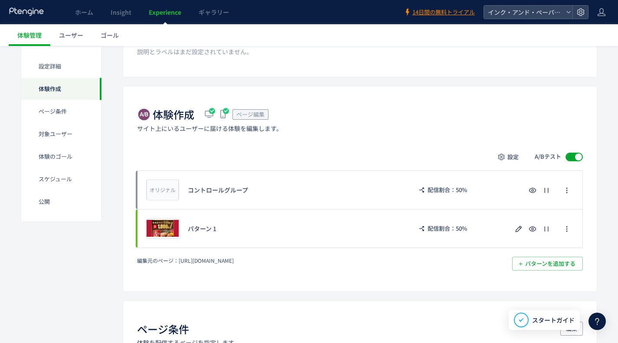
click at [50, 168] on div "体験のゴール" at bounding box center [61, 179] width 80 height 23
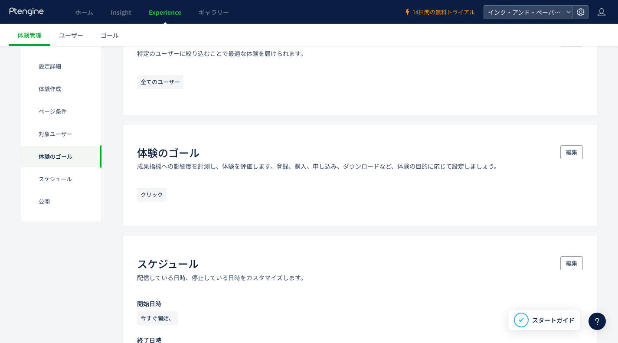
scroll to position [535, 0]
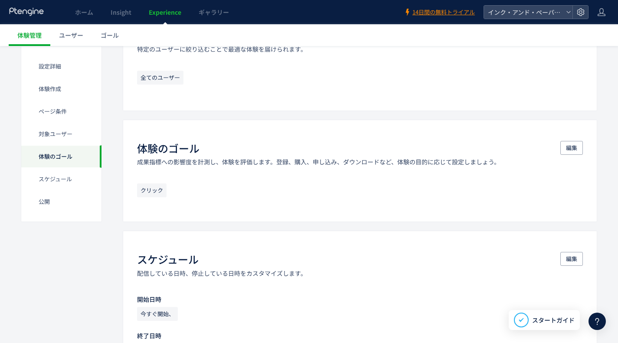
click at [60, 145] on div "対象ユーザー" at bounding box center [61, 156] width 80 height 23
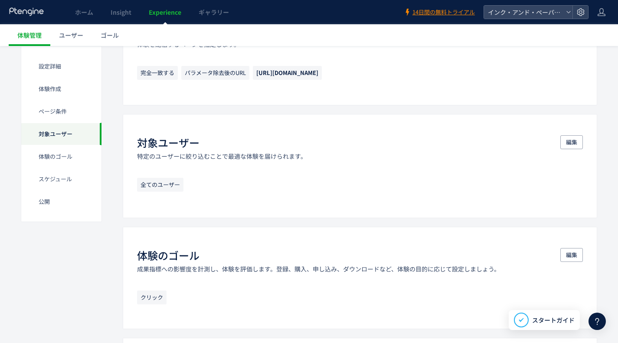
scroll to position [423, 0]
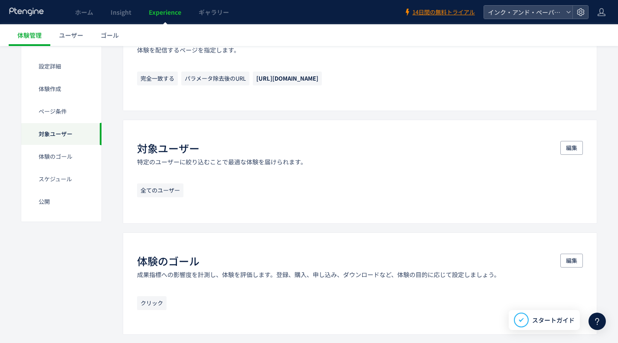
click at [55, 123] on div "ページ条件" at bounding box center [61, 134] width 80 height 23
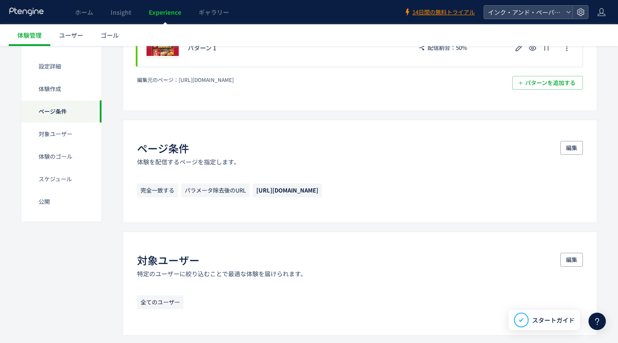
click at [55, 100] on div "体験作成" at bounding box center [61, 111] width 80 height 23
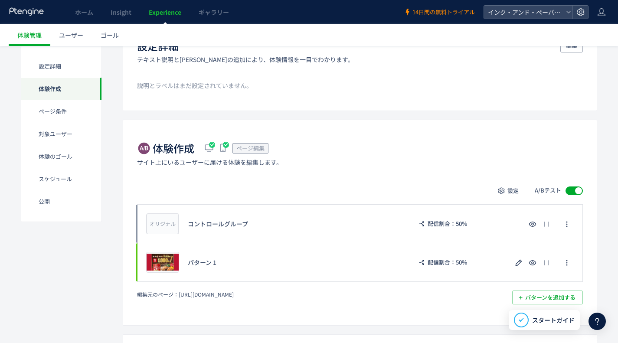
click at [55, 78] on div "設定詳細" at bounding box center [61, 89] width 80 height 23
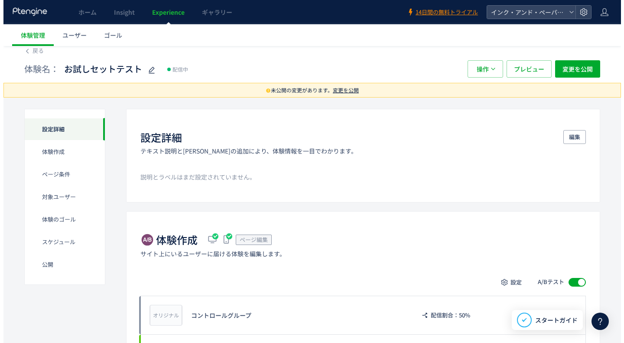
scroll to position [0, 0]
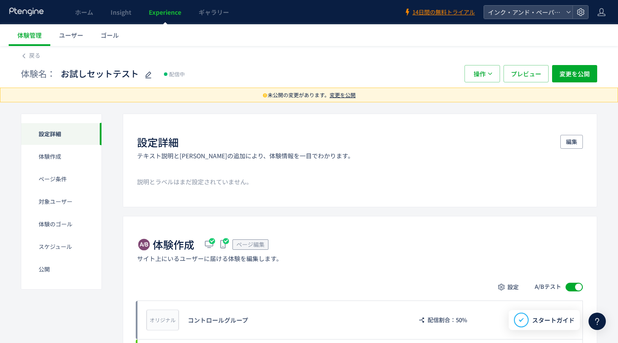
click at [121, 10] on span "Insight" at bounding box center [121, 12] width 21 height 9
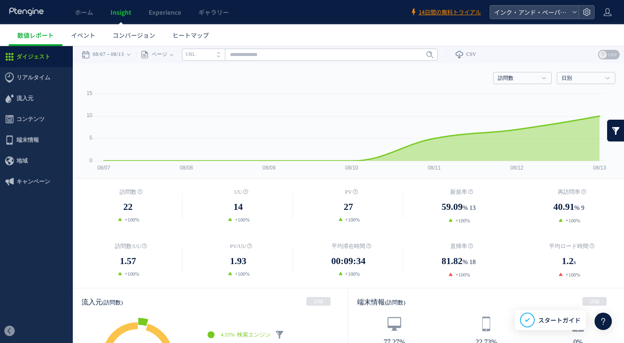
click at [95, 10] on link "ホーム" at bounding box center [84, 12] width 36 height 24
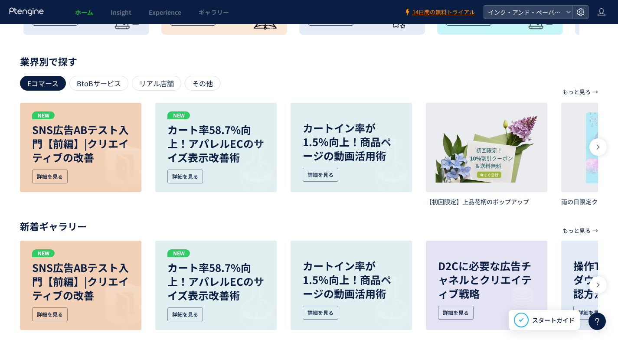
scroll to position [386, 0]
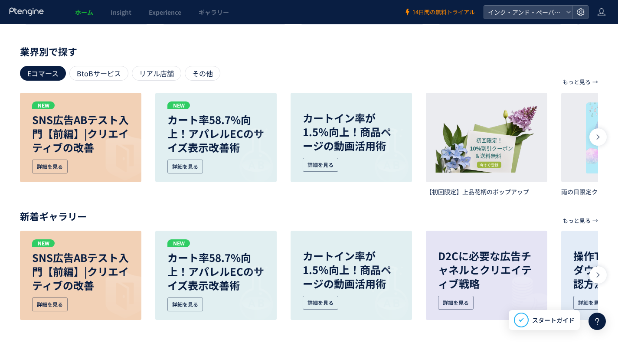
click at [594, 272] on icon at bounding box center [597, 274] width 7 height 7
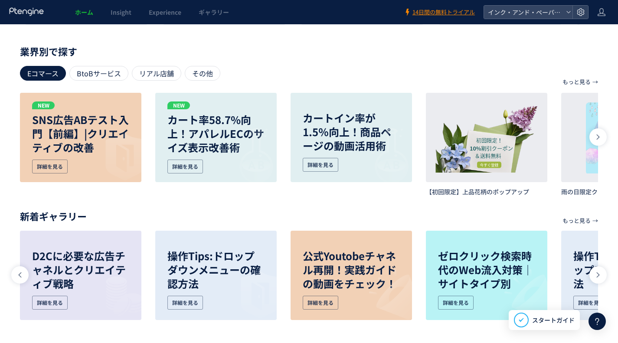
scroll to position [386, 0]
click at [453, 302] on div "詳細を見る" at bounding box center [456, 303] width 36 height 14
click at [599, 134] on icon at bounding box center [597, 137] width 7 height 7
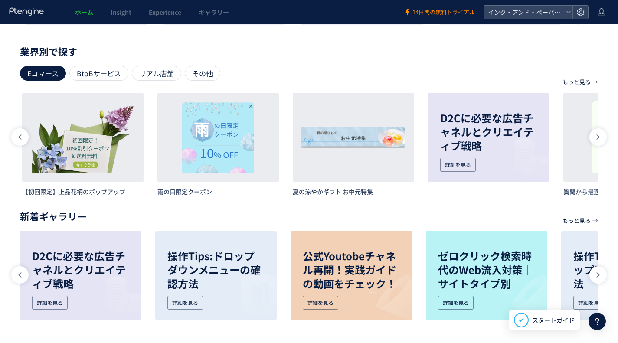
scroll to position [0, 406]
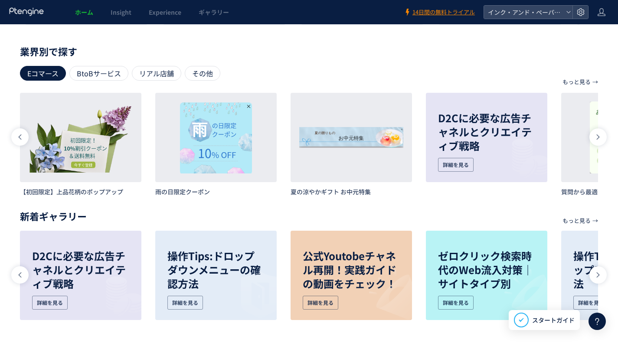
click at [601, 135] on div at bounding box center [597, 136] width 17 height 17
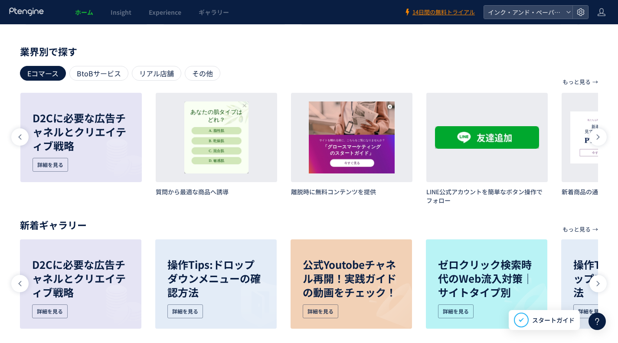
scroll to position [0, 812]
click at [602, 135] on div at bounding box center [597, 136] width 17 height 17
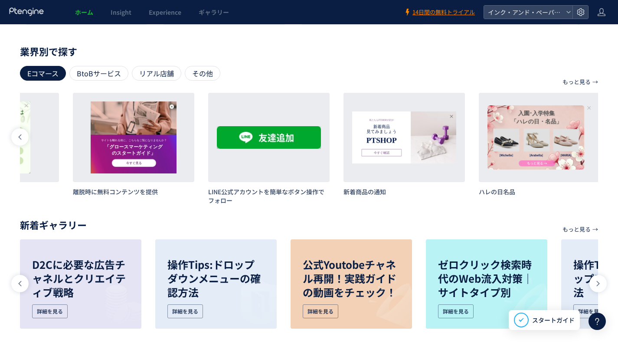
scroll to position [0, 1031]
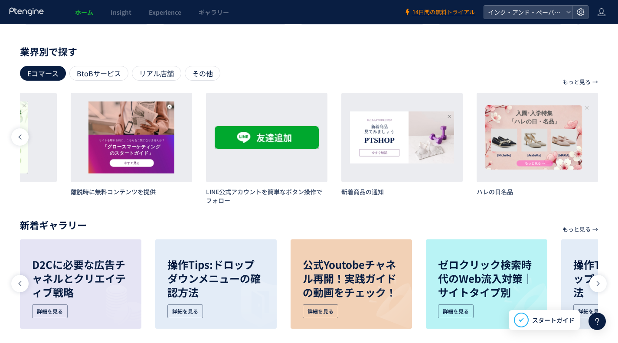
click at [602, 135] on div "もっと見る → 目的別で探す リード獲得 離脱防止 プロモーション レコメンド アンケートやレビュー お知らせやガイド サイト利用促進 NEW SNS広告AB…" at bounding box center [309, 200] width 618 height 303
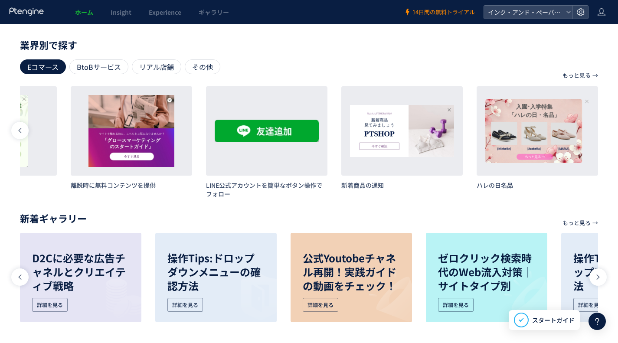
scroll to position [395, 0]
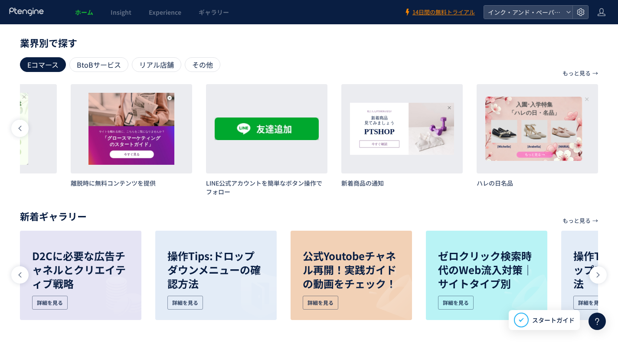
click at [411, 202] on div "もっと見る → 目的別で探す リード獲得 離脱防止 プロモーション レコメンド アンケートやレビュー お知らせやガイド サイト利用促進 NEW SNS広告AB…" at bounding box center [309, 182] width 578 height 285
click at [596, 274] on icon at bounding box center [597, 274] width 7 height 7
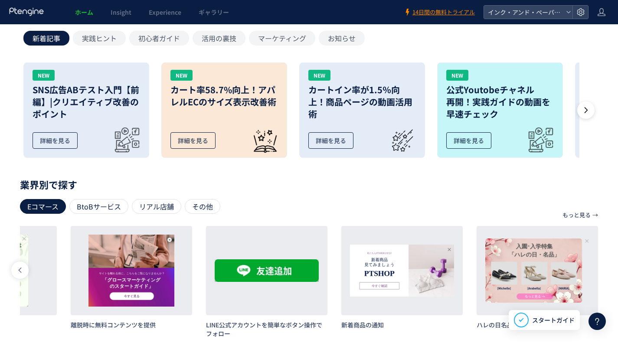
scroll to position [260, 0]
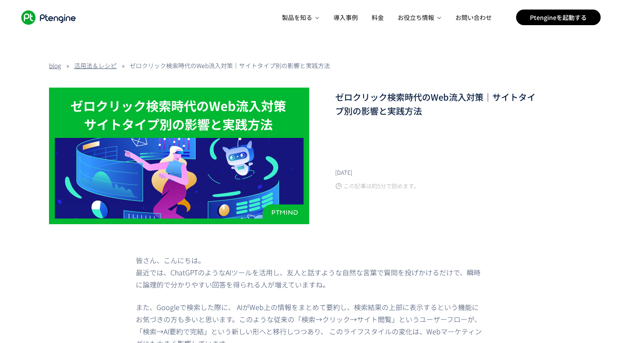
click at [58, 19] on icon ".ptenginelogo_svg__st2{fill:#fff}" at bounding box center [48, 17] width 62 height 14
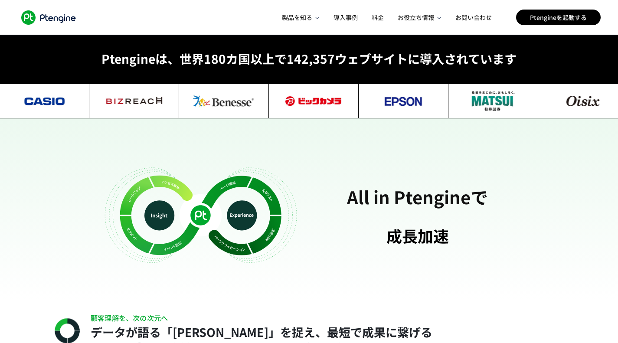
click at [571, 104] on img at bounding box center [583, 101] width 90 height 35
